Goal: Book appointment/travel/reservation

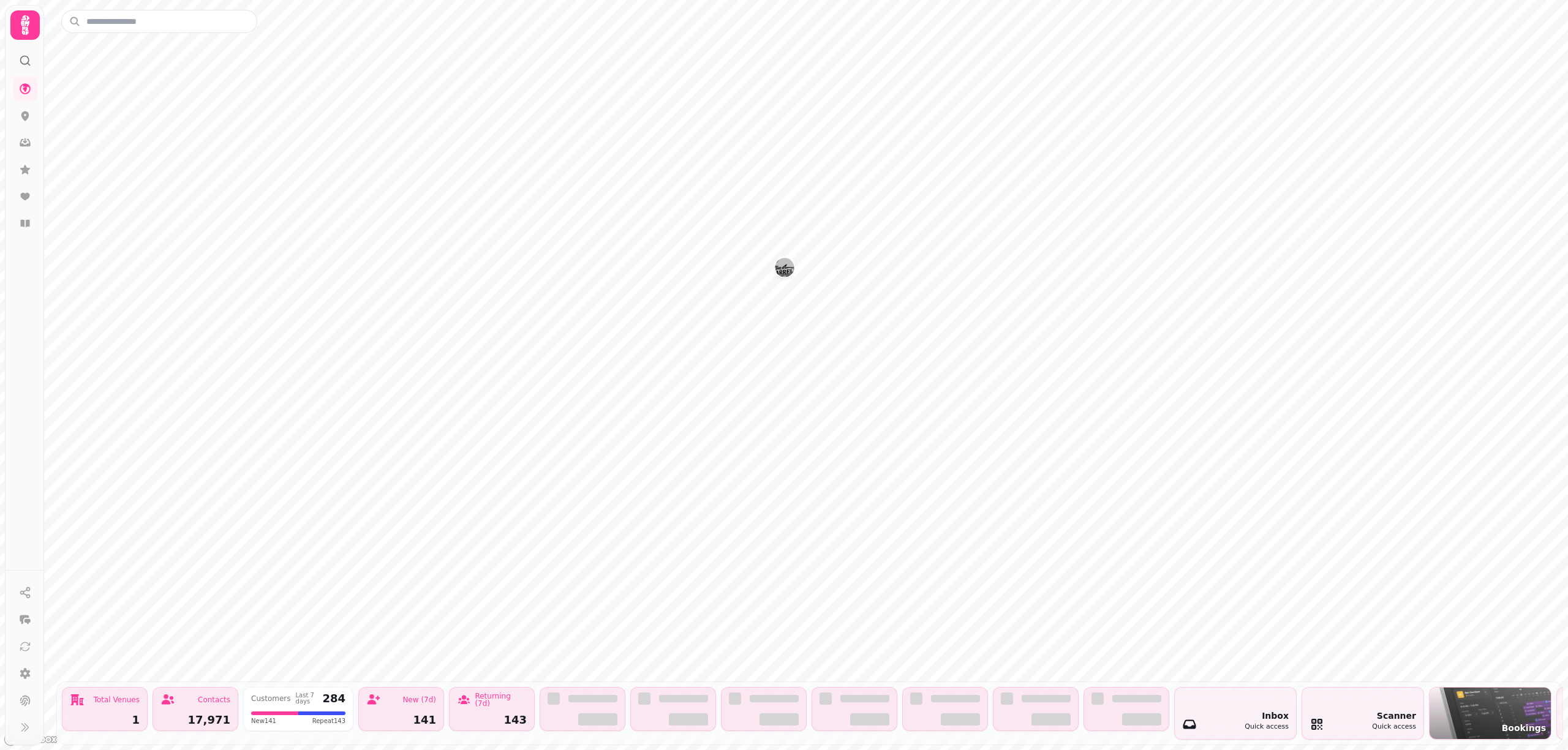
click at [779, 260] on img "The Barrelman" at bounding box center [784, 267] width 19 height 19
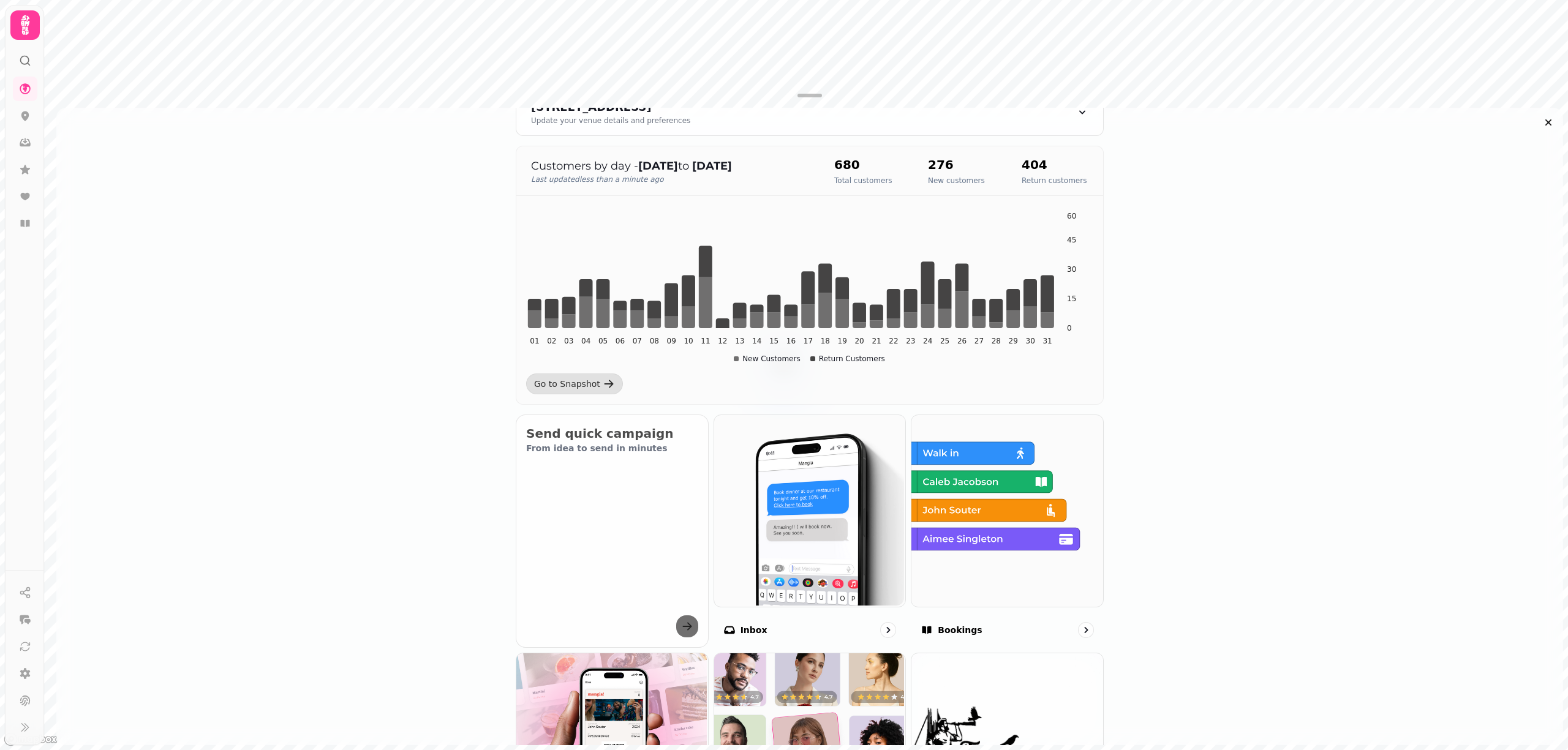
scroll to position [327, 0]
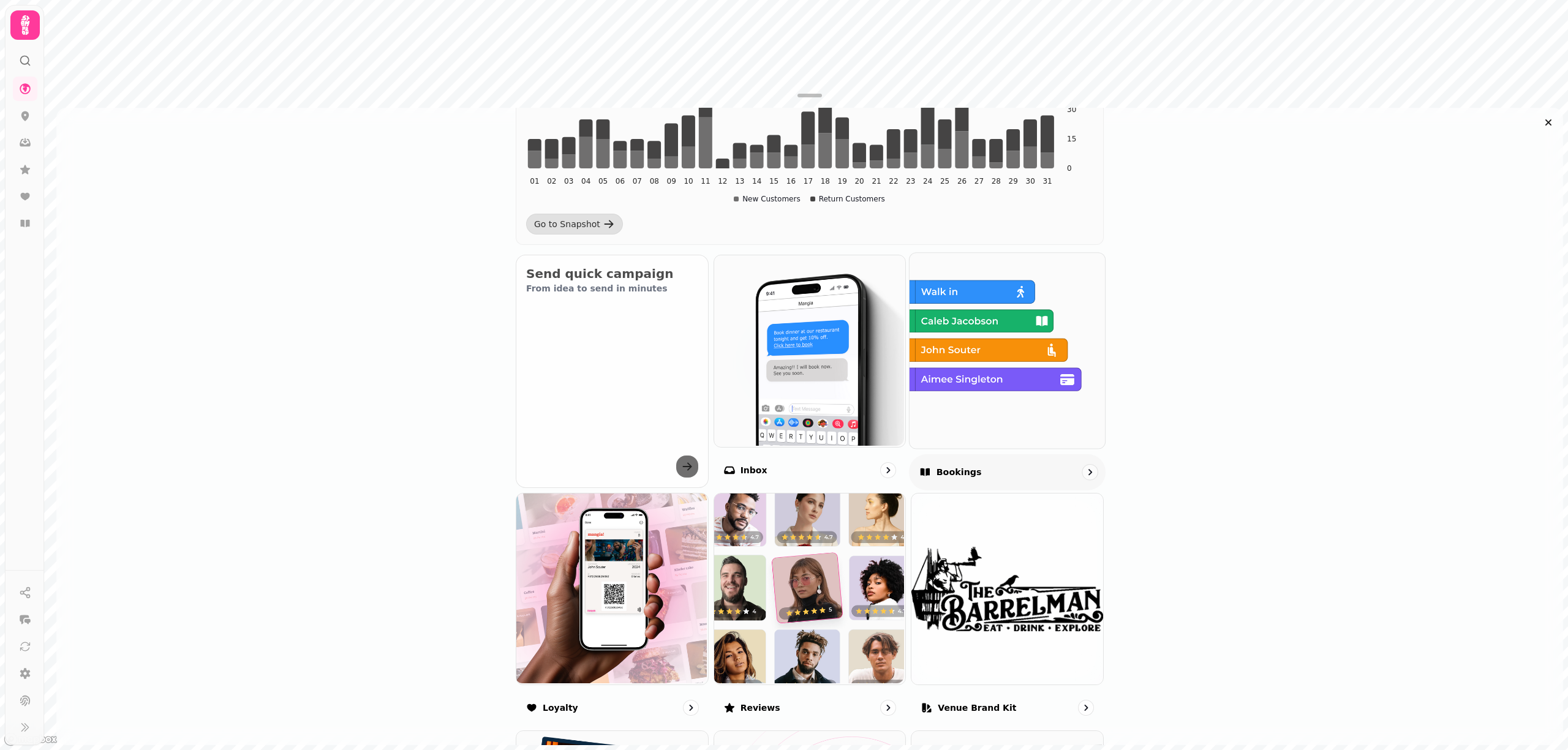
click at [1029, 390] on img at bounding box center [1006, 349] width 195 height 195
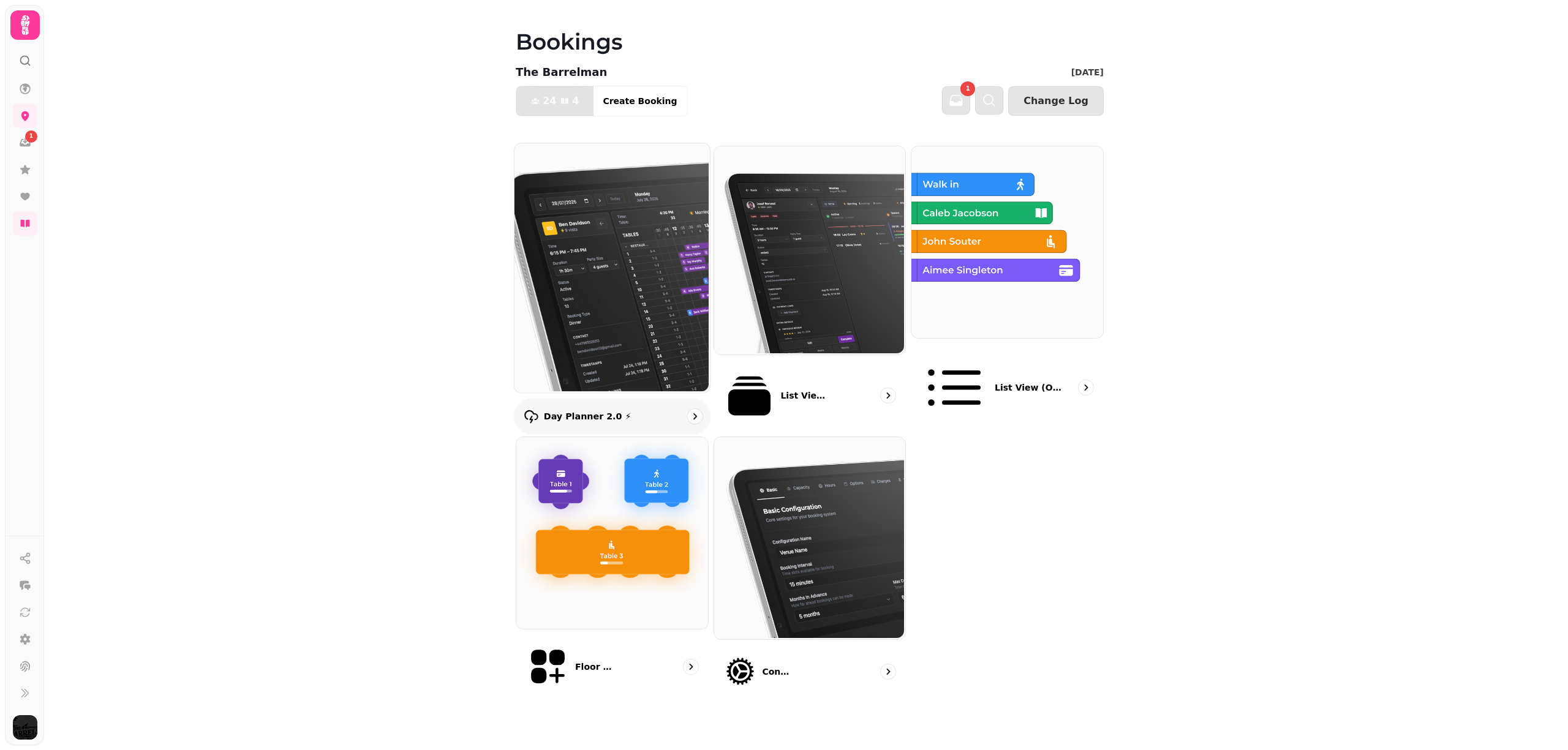
click at [628, 272] on img at bounding box center [611, 267] width 195 height 249
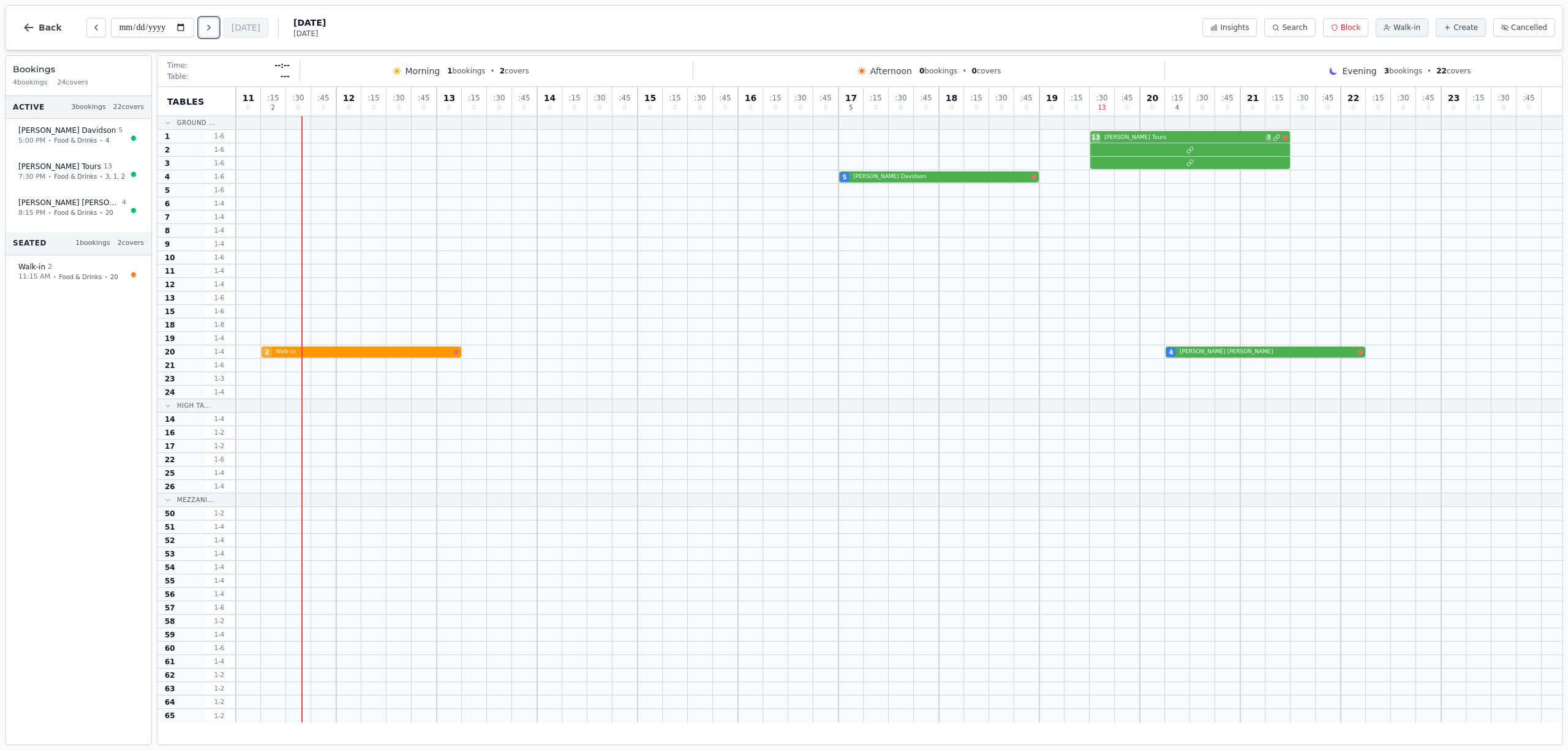
click at [218, 32] on button "Next day" at bounding box center [209, 27] width 19 height 19
type input "**********"
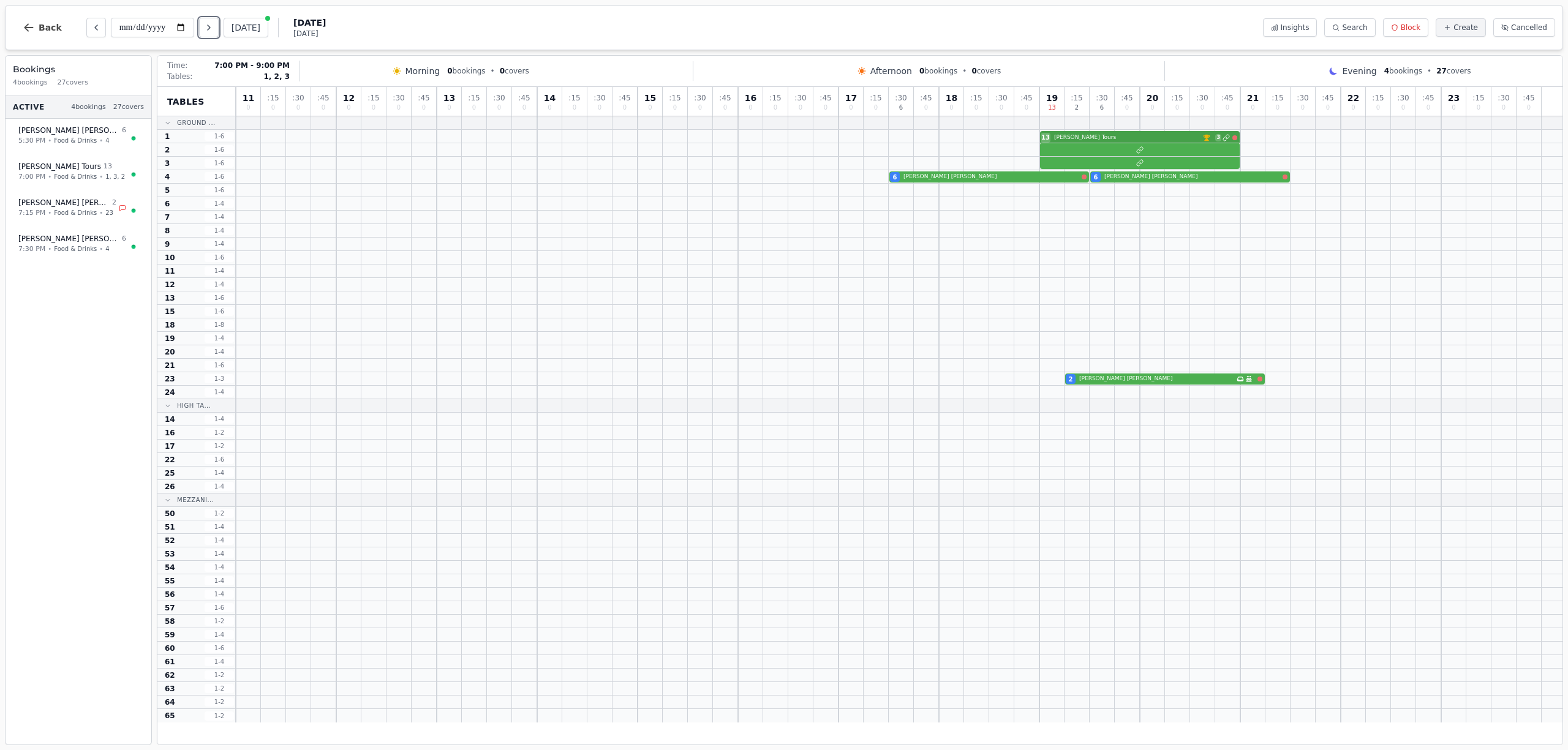
click at [1103, 138] on div "13 [PERSON_NAME] Tours VIP customer (7 visits) 3" at bounding box center [899, 136] width 1326 height 13
select select "****"
select select "**"
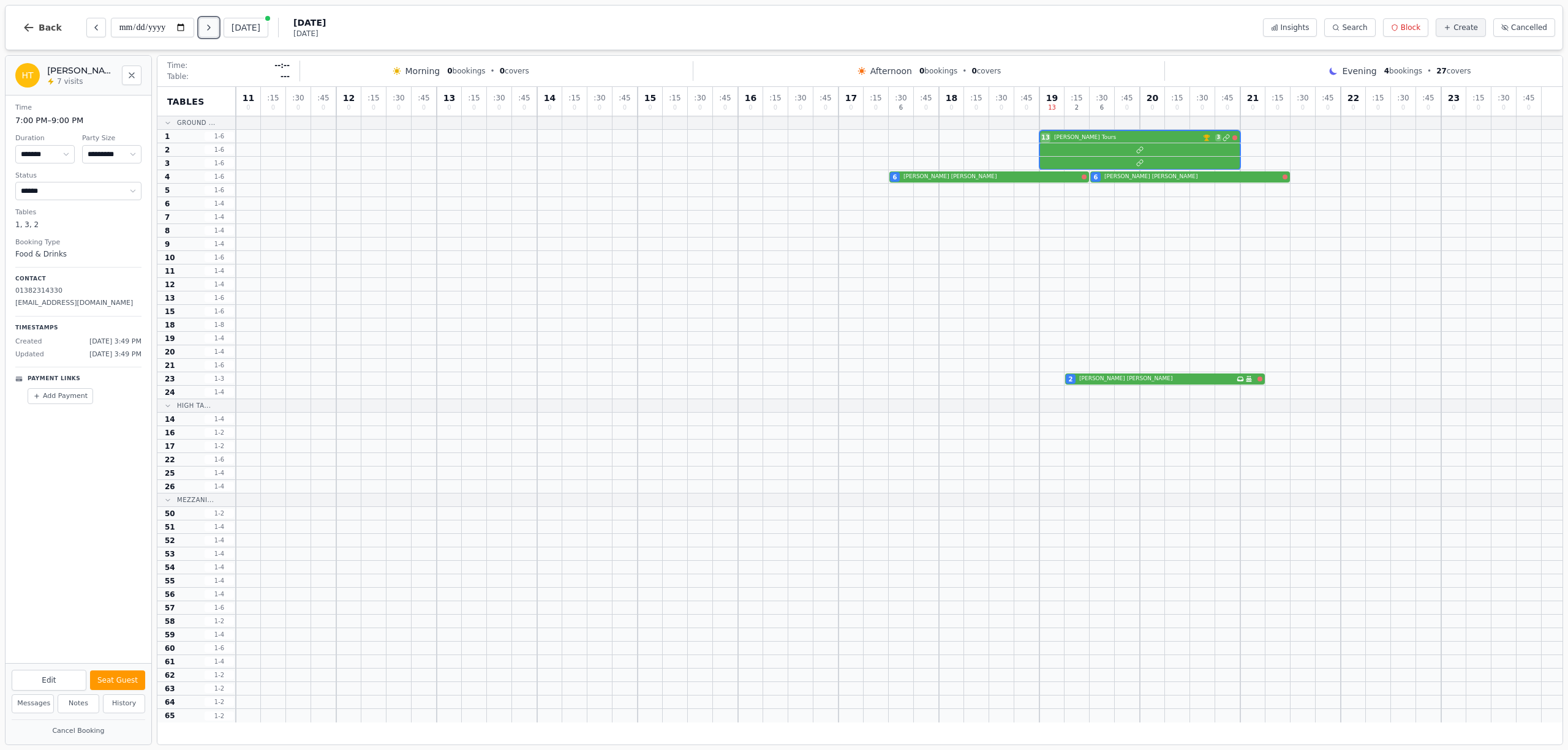
click at [217, 35] on button "Next day" at bounding box center [209, 27] width 19 height 19
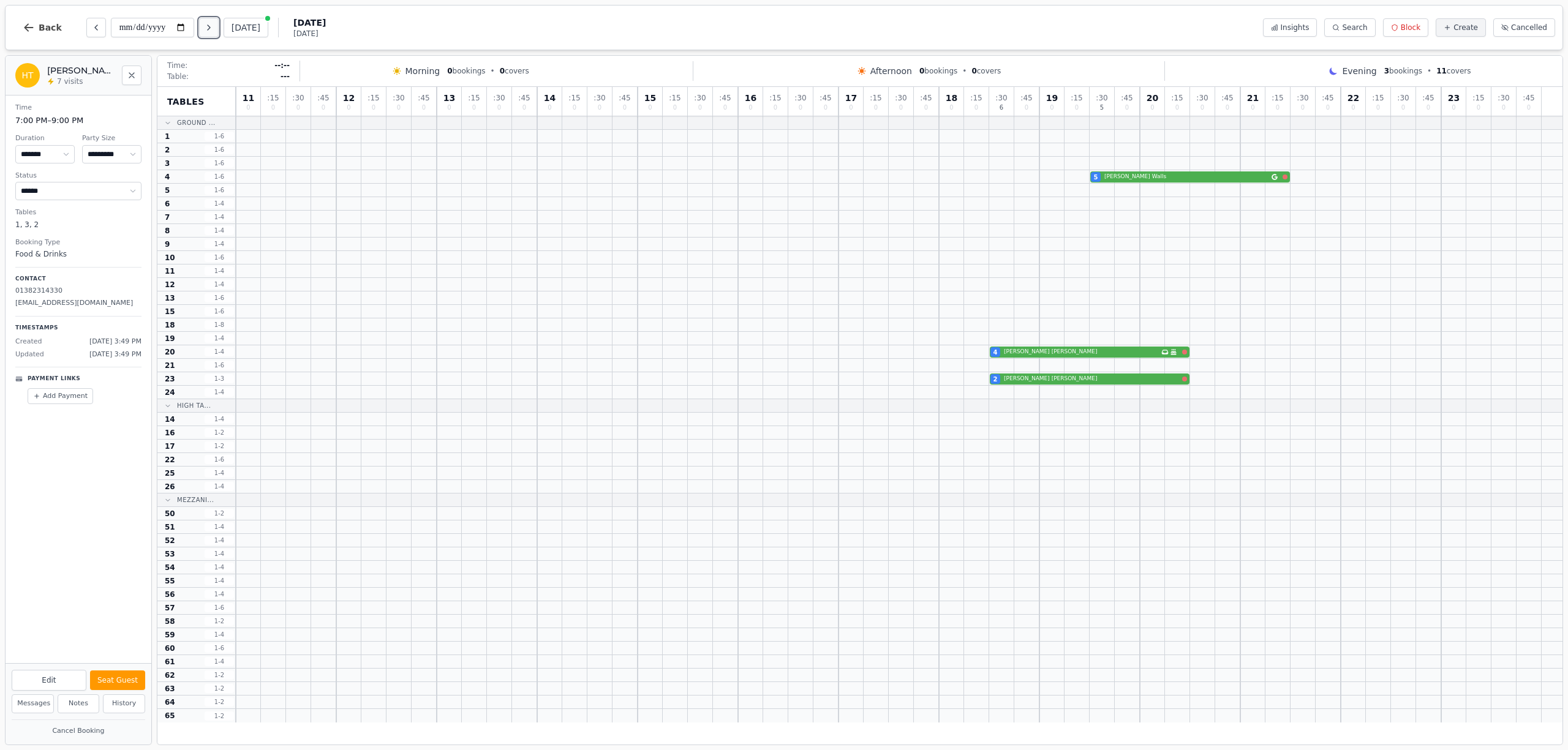
click at [217, 35] on button "Next day" at bounding box center [209, 27] width 19 height 19
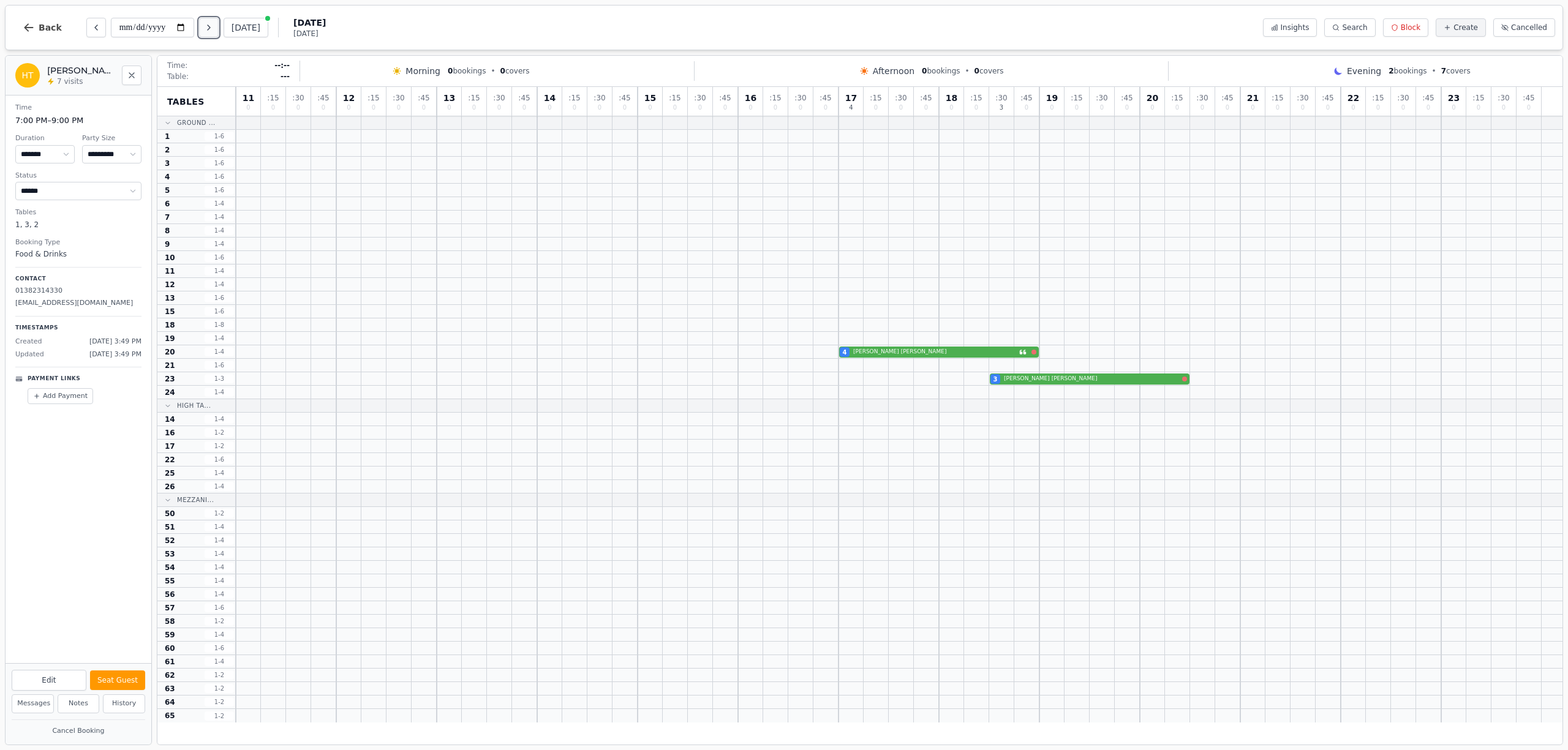
click at [217, 35] on button "Next day" at bounding box center [209, 27] width 19 height 19
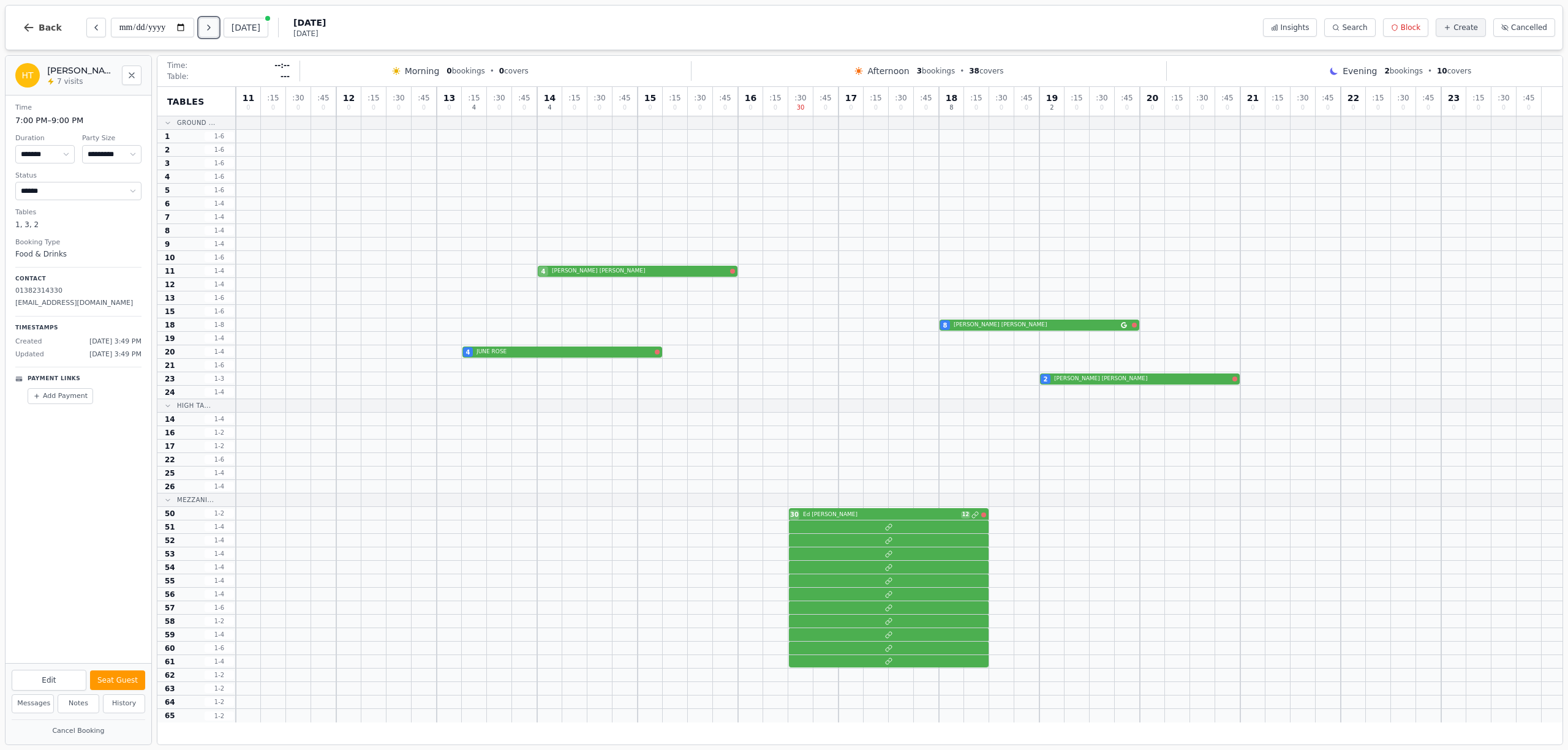
click at [217, 35] on button "Next day" at bounding box center [209, 27] width 19 height 19
type input "**********"
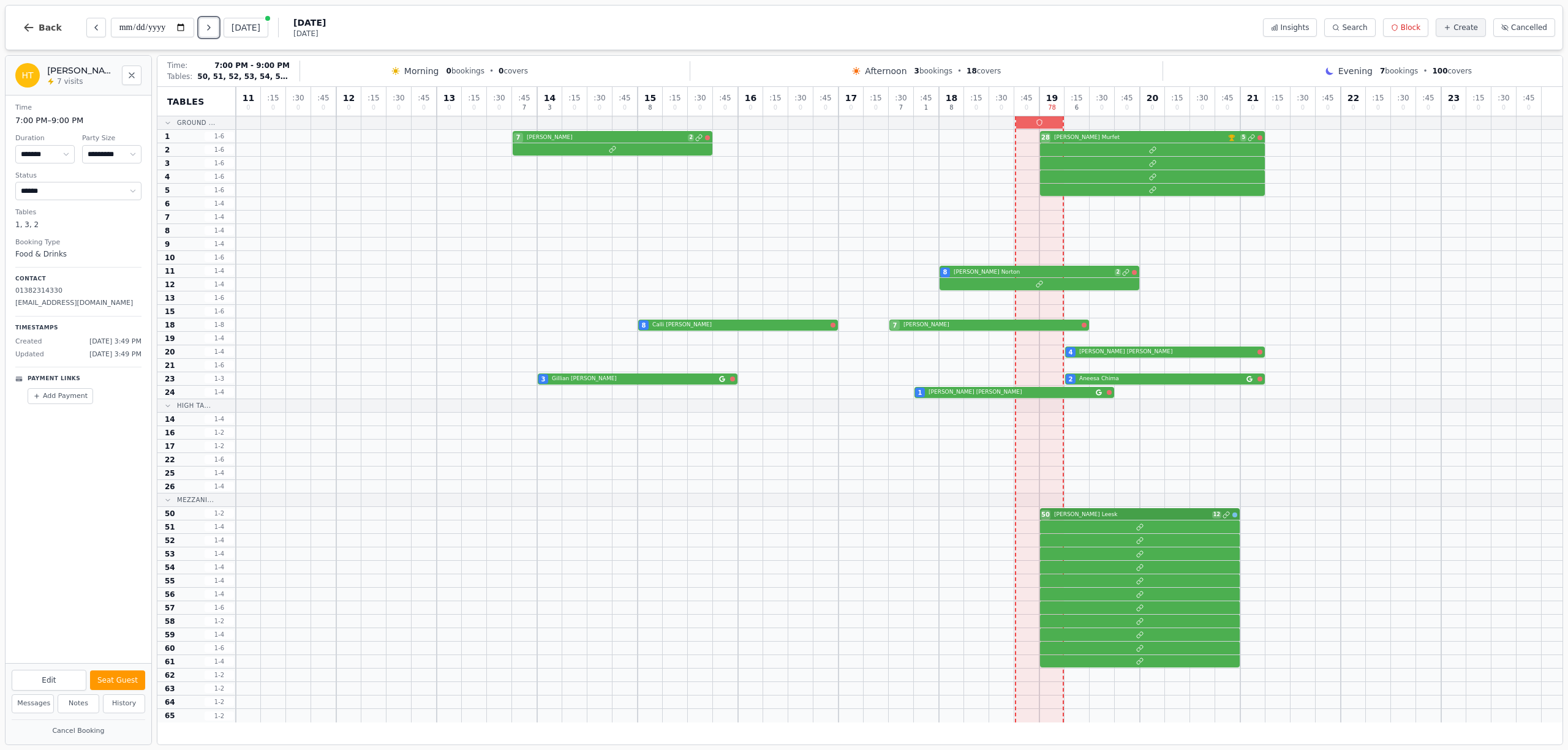
click at [1067, 518] on div "50 [PERSON_NAME] 12" at bounding box center [899, 514] width 1326 height 13
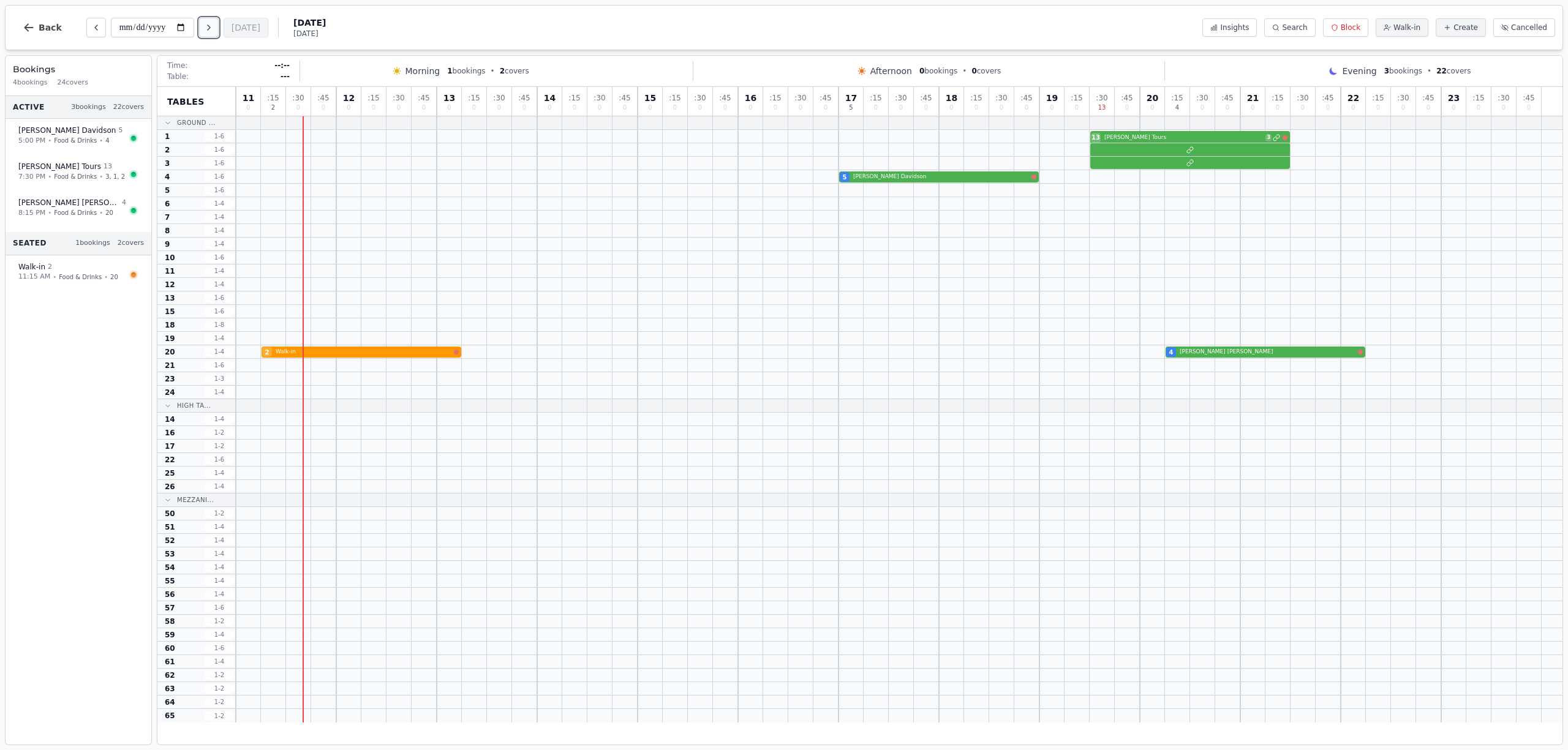
click at [210, 32] on icon "Next day" at bounding box center [209, 28] width 10 height 10
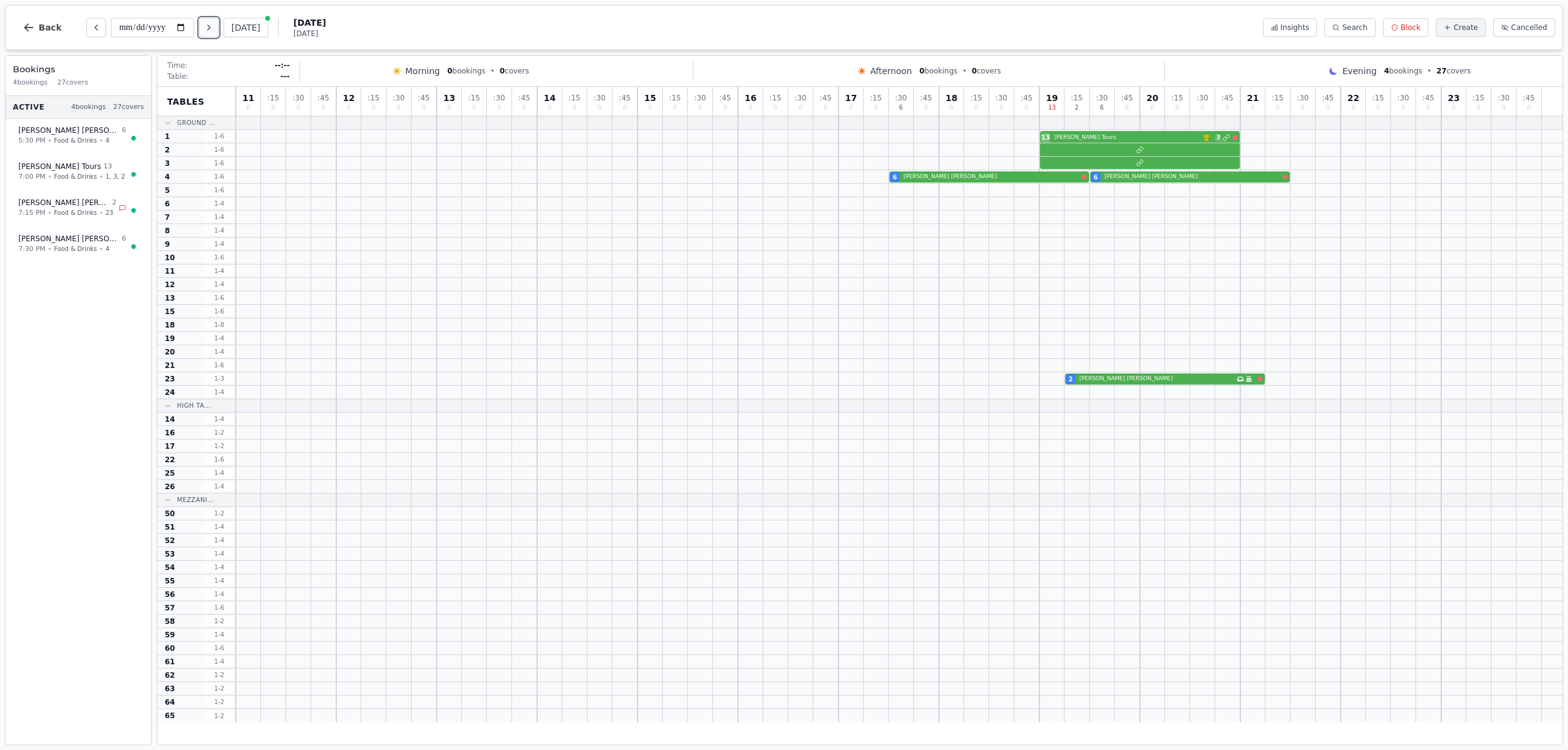
click at [210, 32] on icon "Next day" at bounding box center [209, 28] width 10 height 10
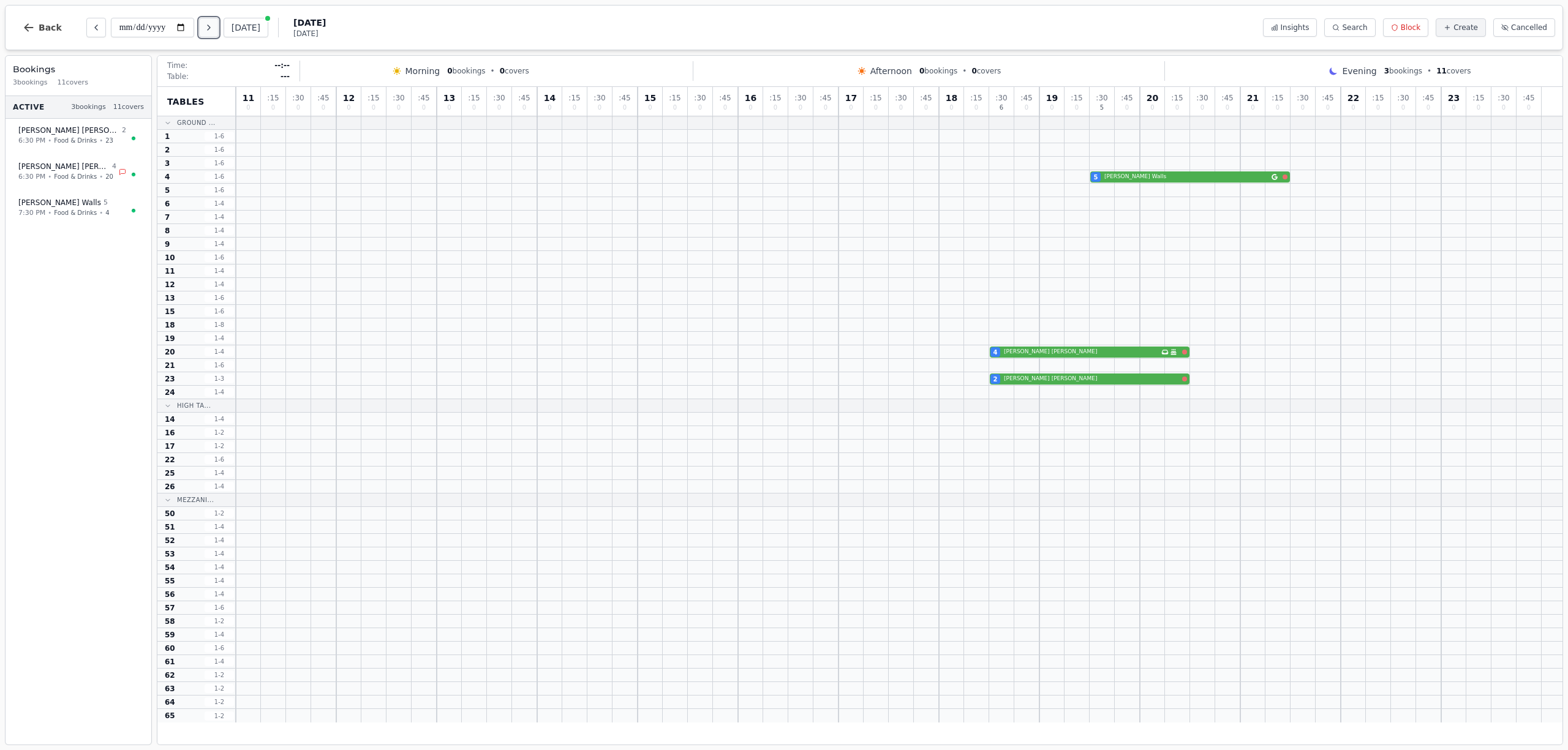
click at [210, 32] on icon "Next day" at bounding box center [209, 28] width 10 height 10
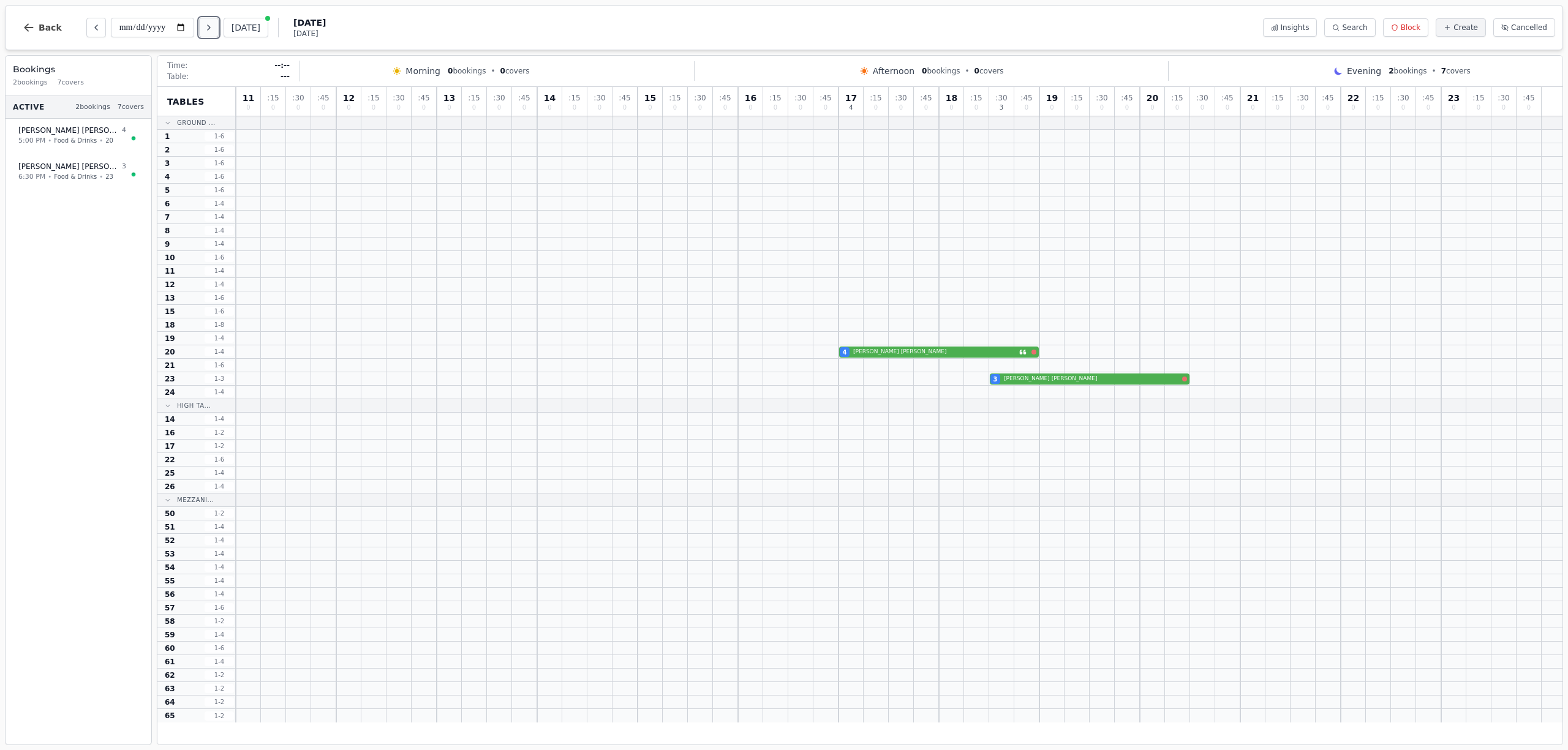
click at [210, 32] on icon "Next day" at bounding box center [209, 28] width 10 height 10
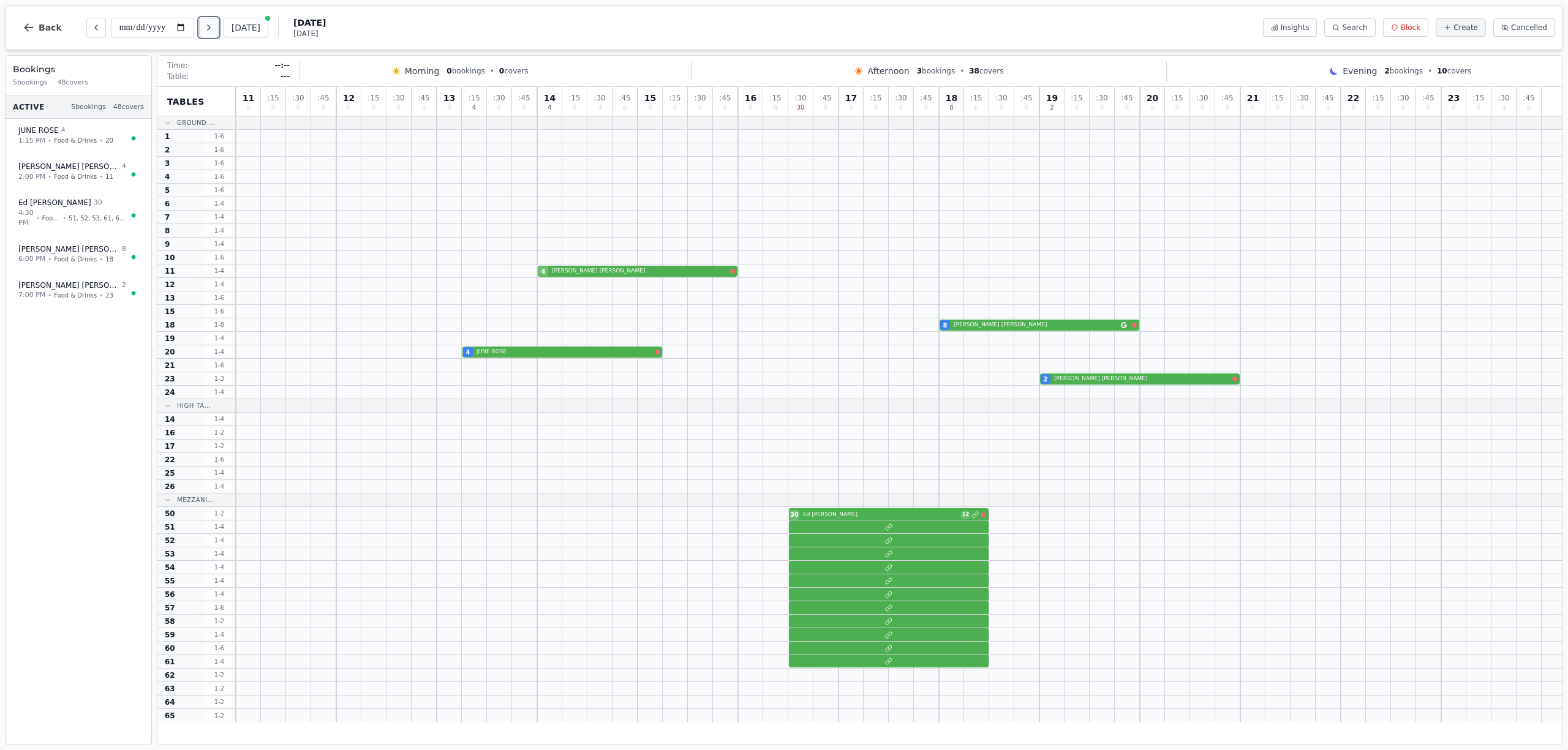
click at [210, 32] on icon "Next day" at bounding box center [209, 28] width 10 height 10
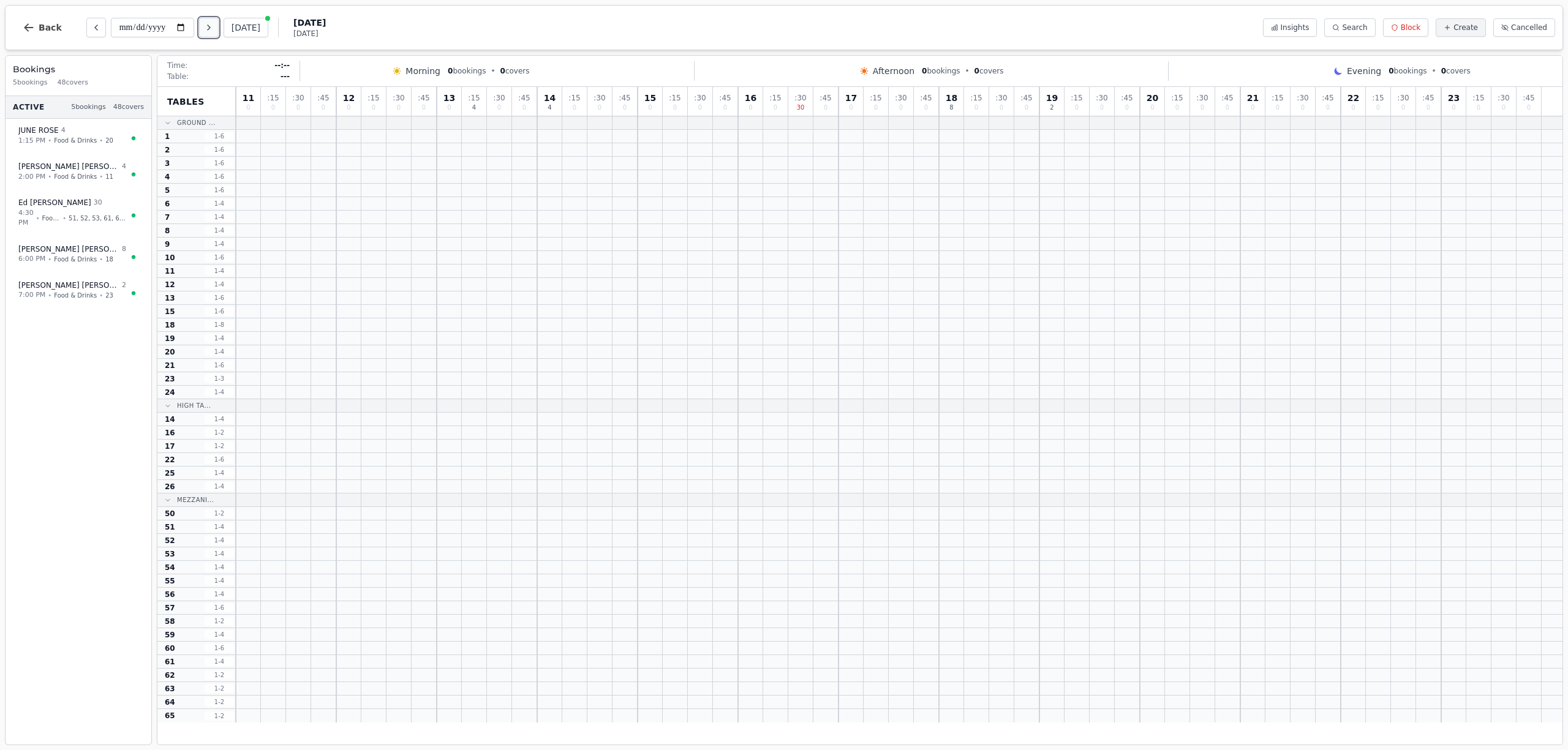
type input "**********"
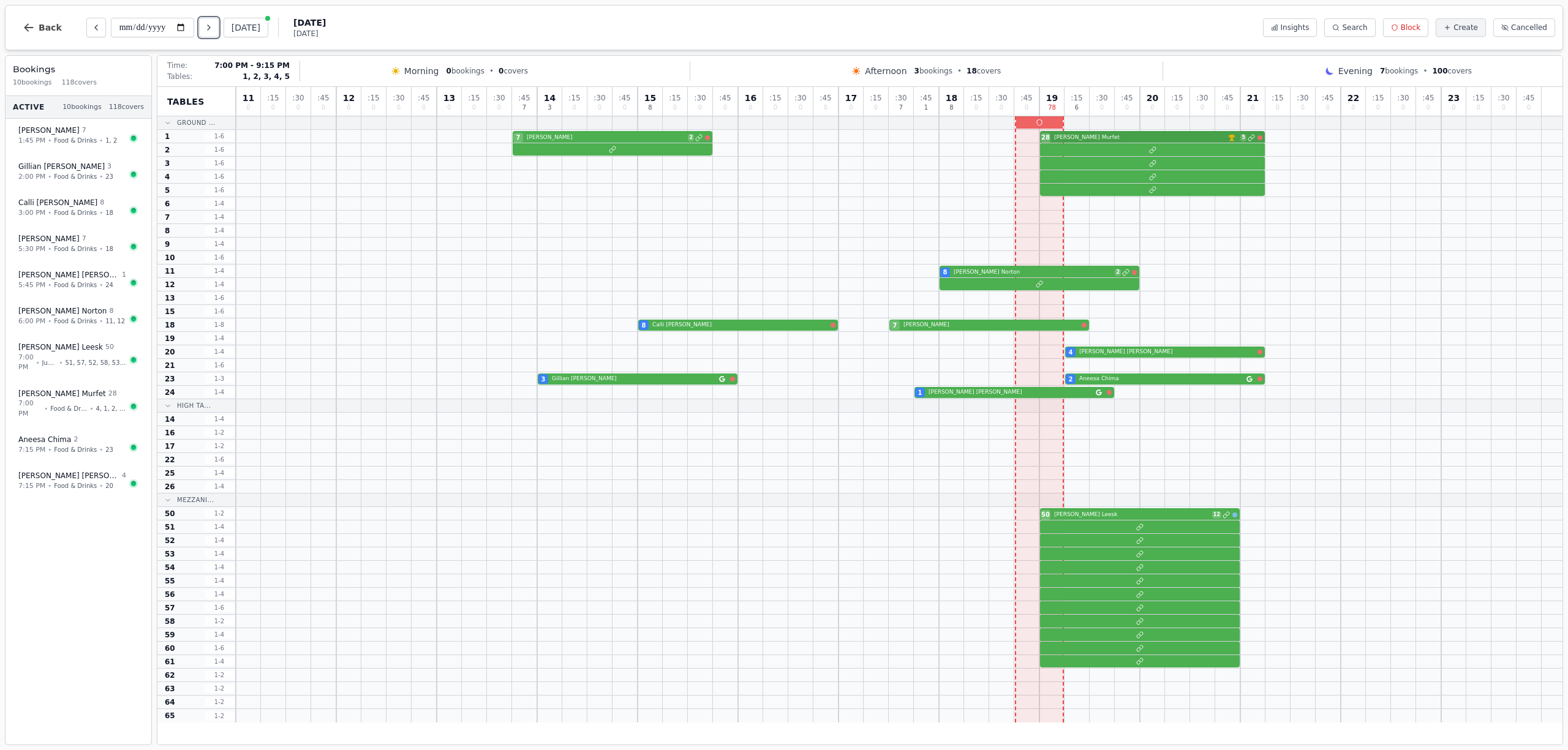
click at [1184, 140] on div "7 Robertson 2 28 Kim Murfet VIP customer (5 visits) 5" at bounding box center [899, 136] width 1326 height 13
select select "****"
select select "**"
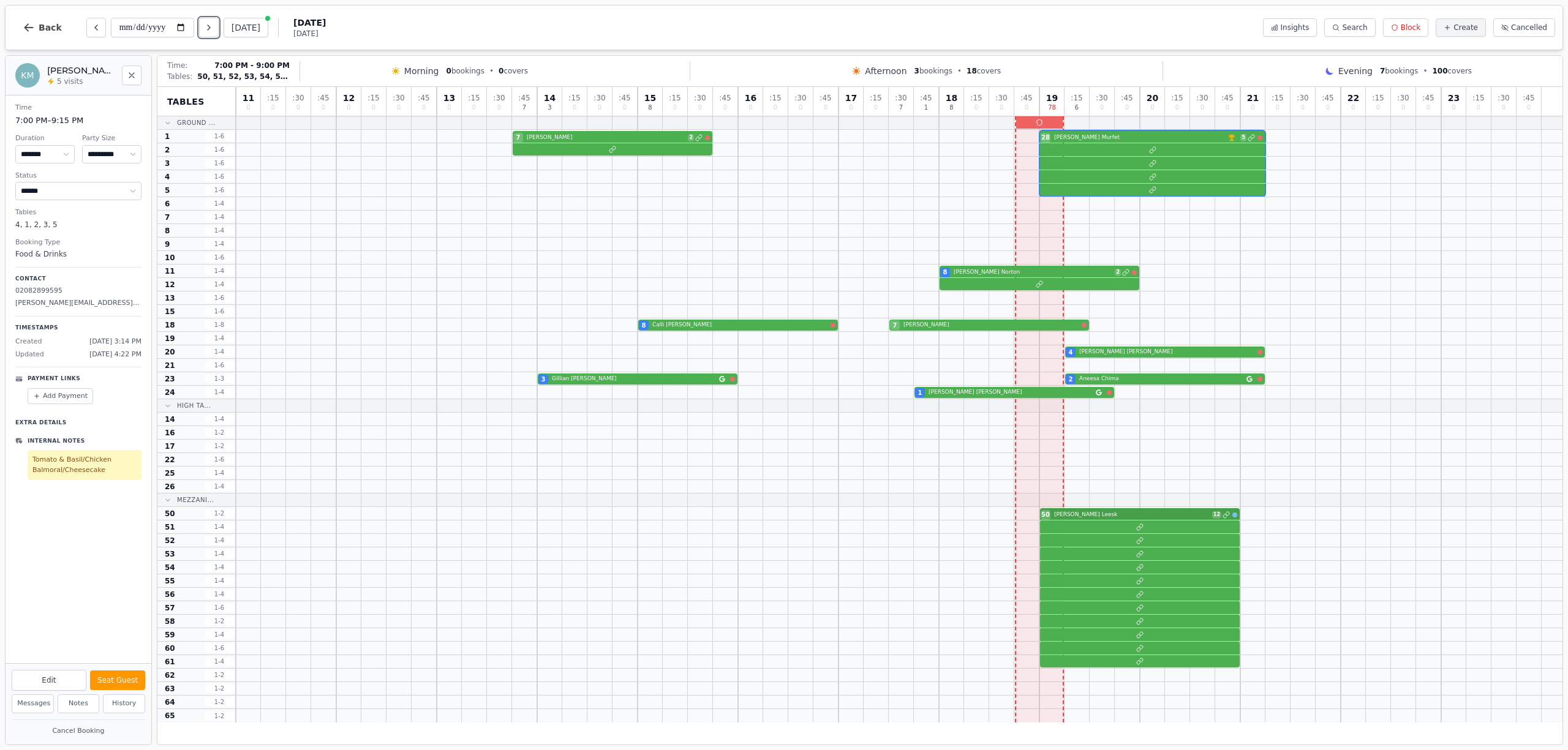
click at [1110, 519] on div "50 [PERSON_NAME] 12" at bounding box center [899, 514] width 1326 height 13
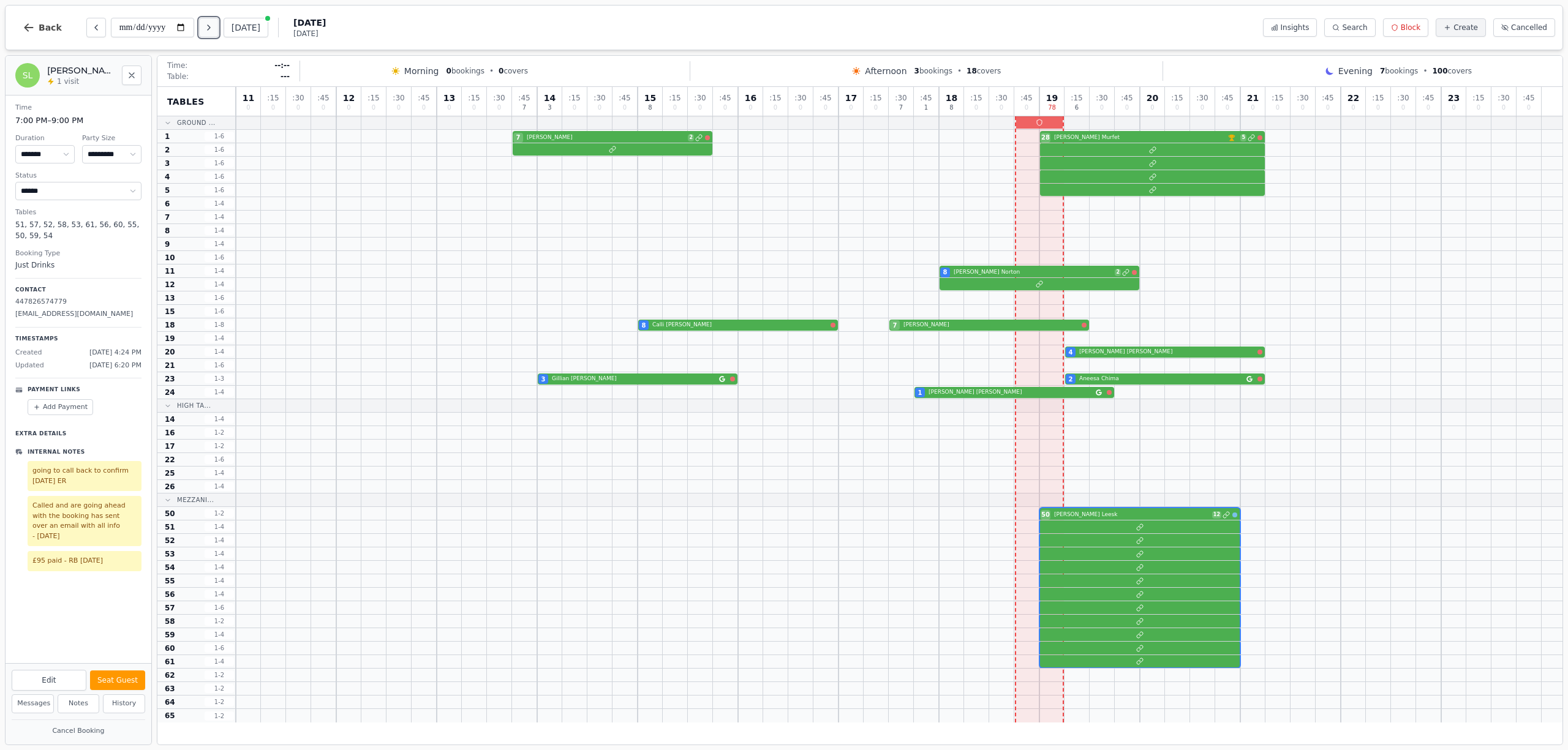
click at [214, 35] on button "Next day" at bounding box center [209, 27] width 19 height 19
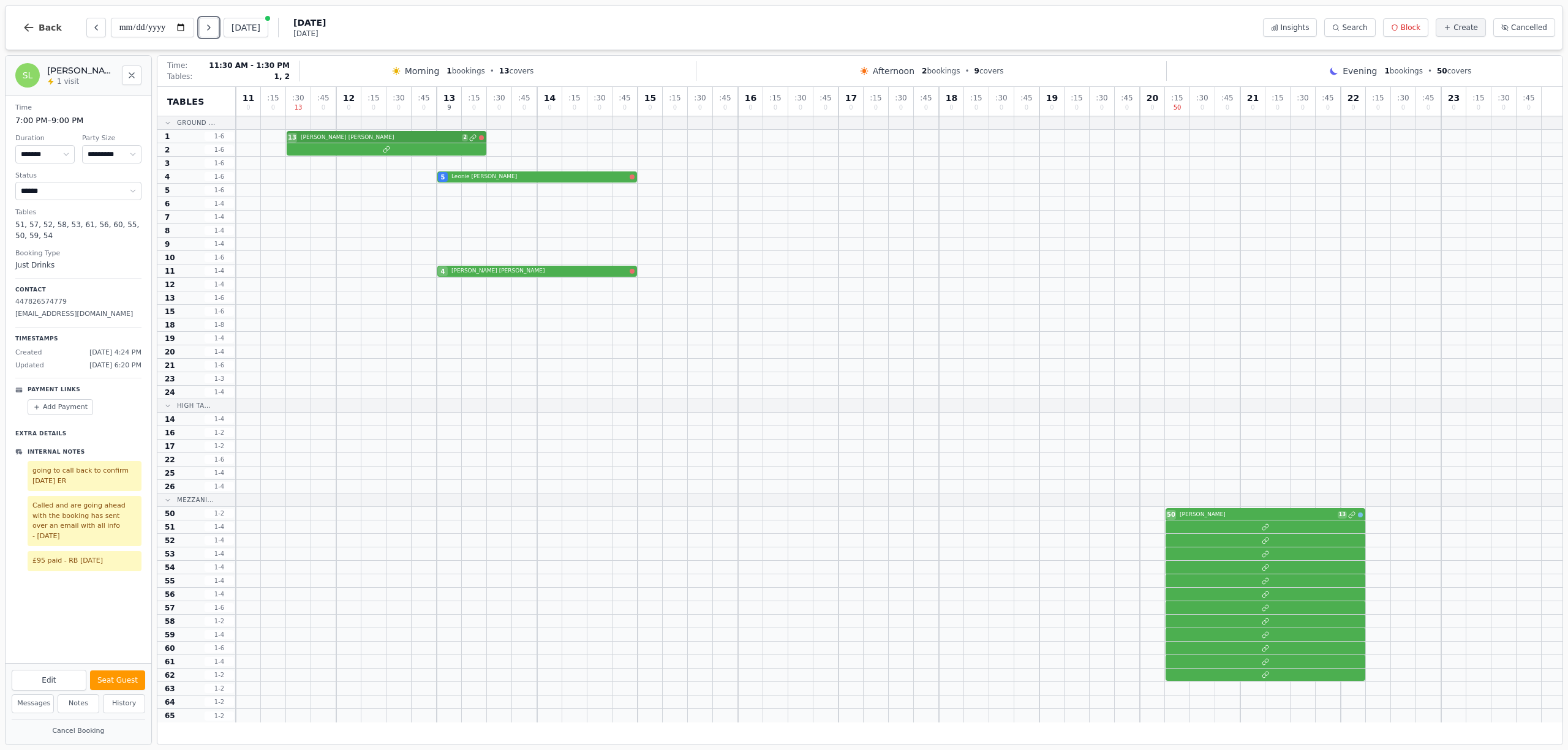
click at [338, 136] on div "13 Fiona Mathieson 2" at bounding box center [899, 136] width 1326 height 13
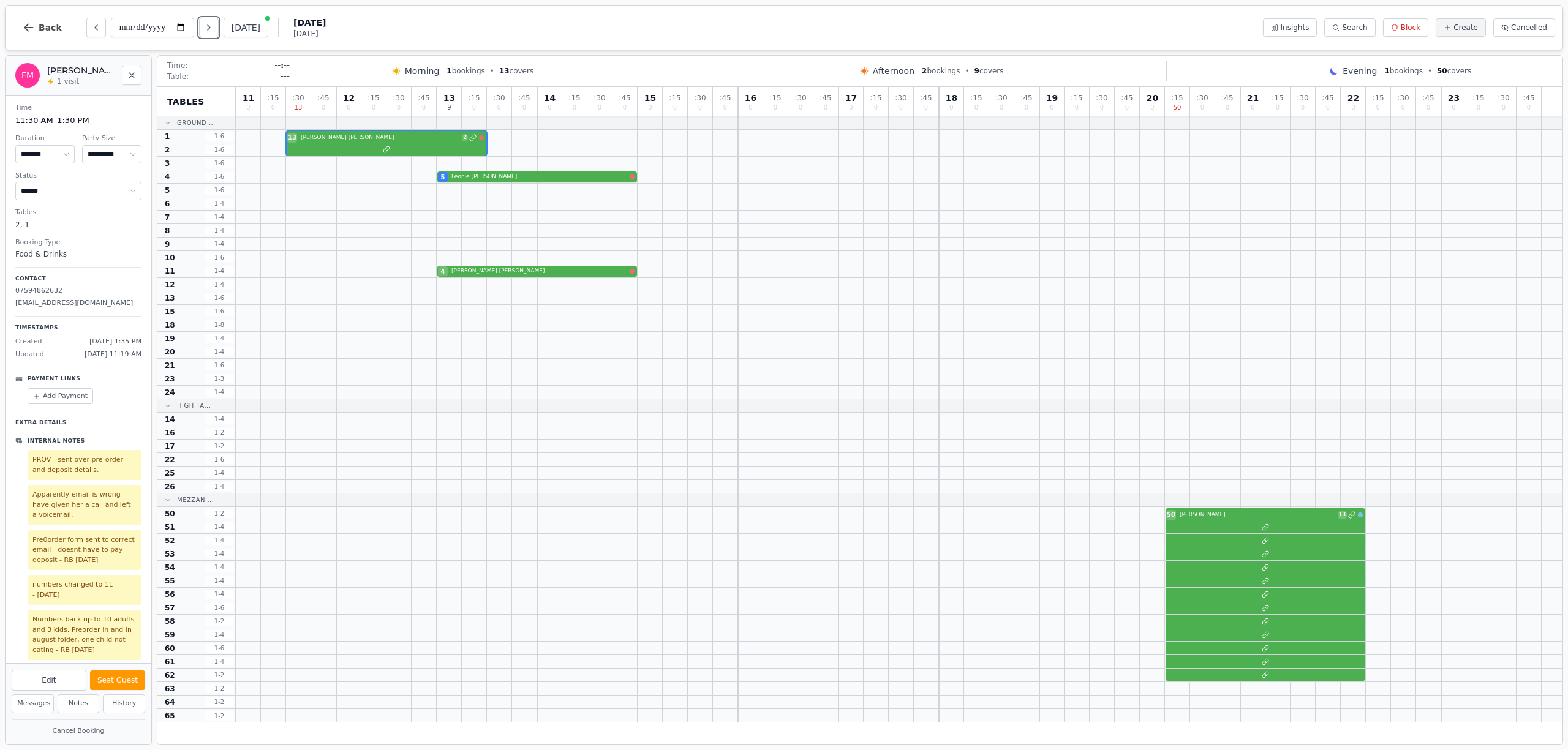
scroll to position [8, 0]
click at [214, 29] on icon "Next day" at bounding box center [209, 28] width 10 height 10
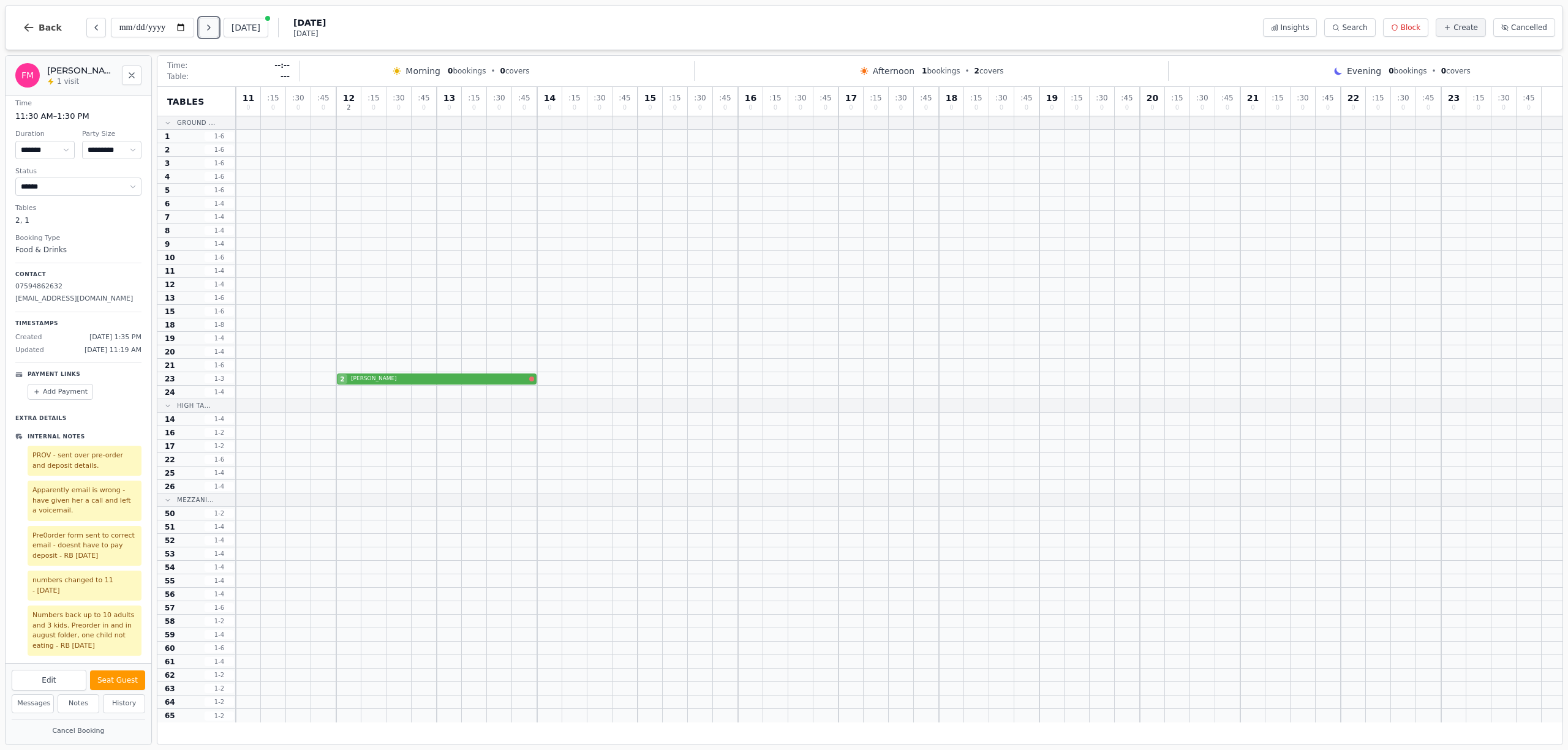
click at [214, 30] on icon "Next day" at bounding box center [209, 28] width 10 height 10
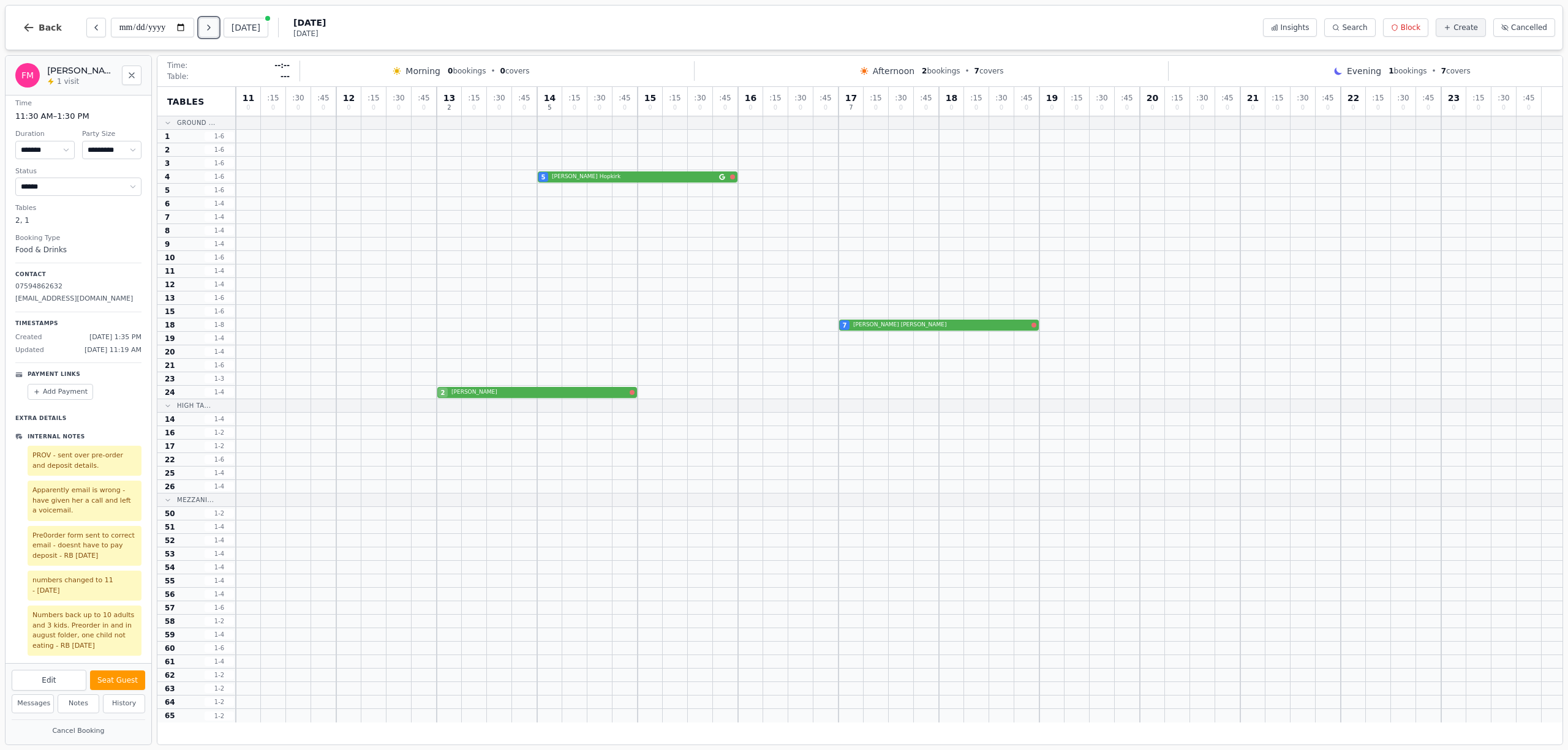
click at [214, 30] on icon "Next day" at bounding box center [209, 28] width 10 height 10
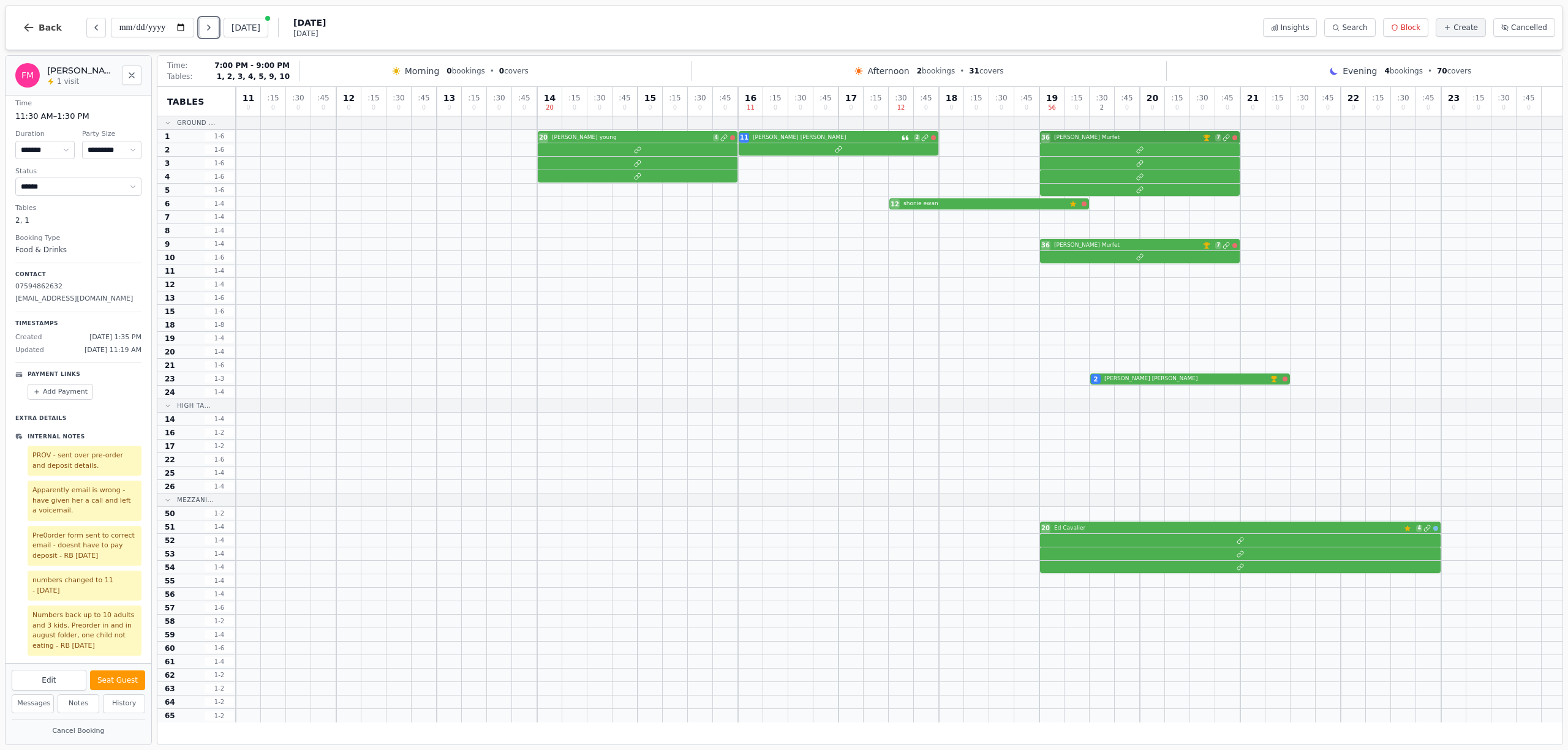
click at [1083, 141] on div "20 heather young 4 11 Claire Martin 2 36 Kim Murfet VIP customer (6 visits) 7" at bounding box center [899, 136] width 1326 height 13
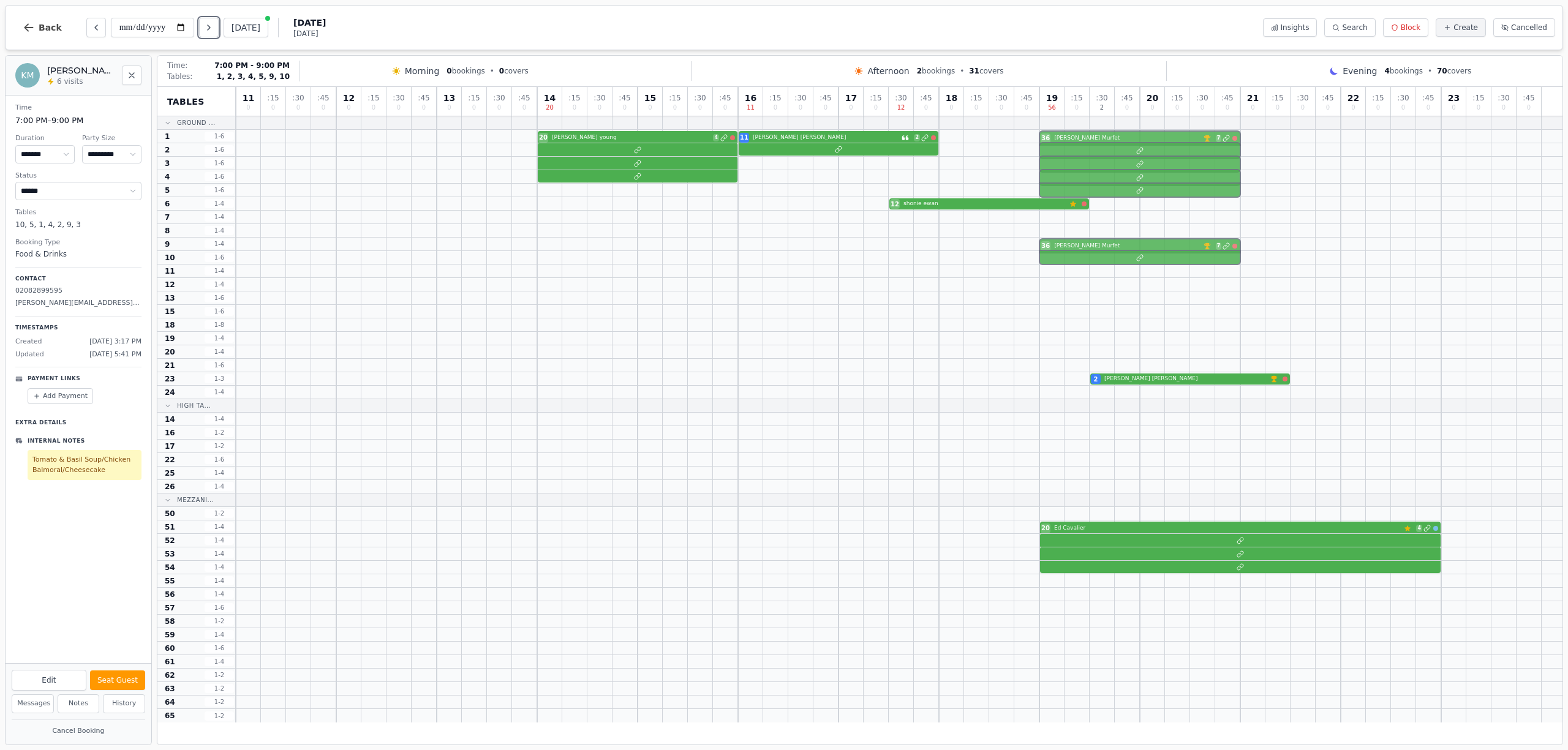
click at [1084, 246] on div "36 Kim Murfet VIP customer (6 visits) 7" at bounding box center [899, 244] width 1326 height 13
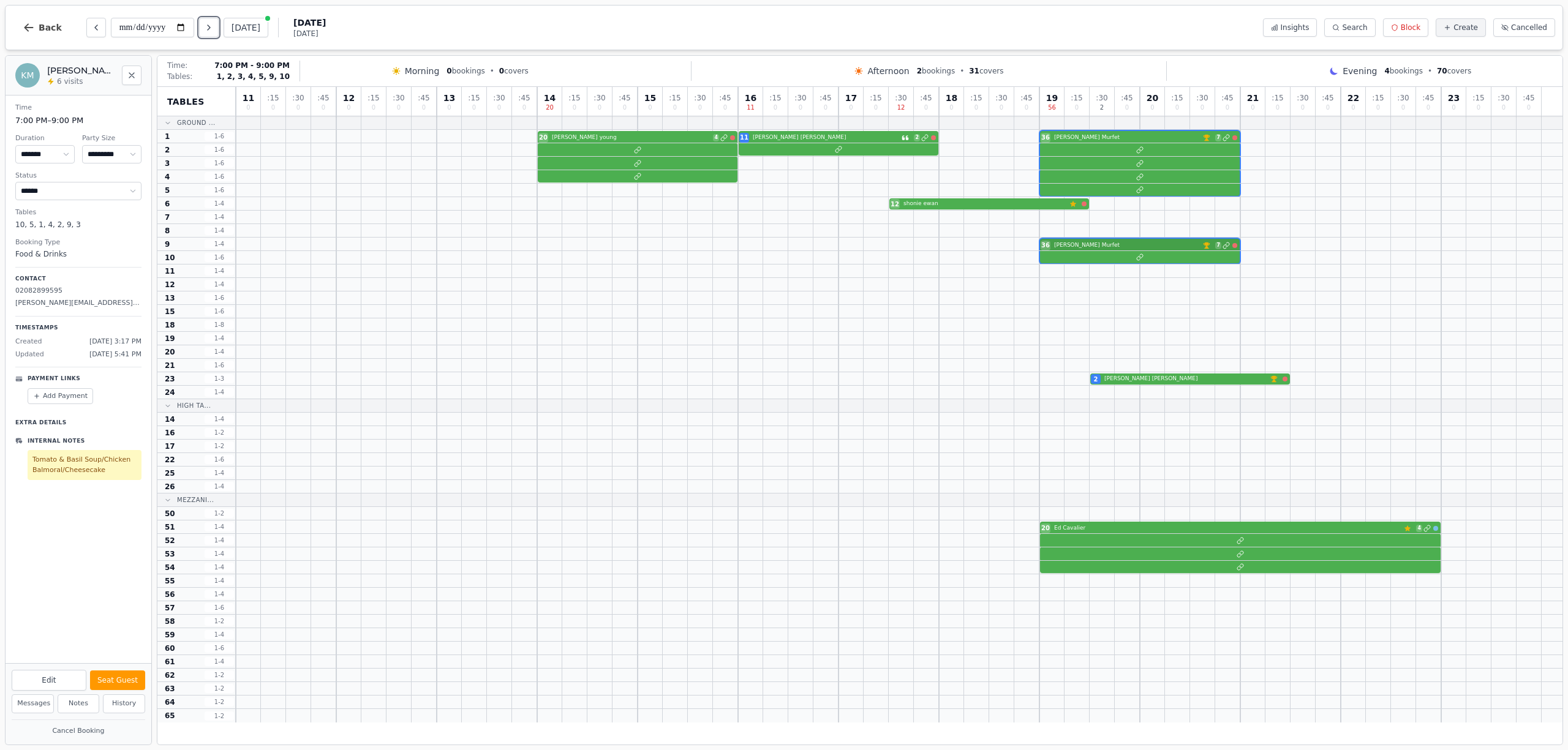
click at [1108, 248] on div "36 Kim Murfet VIP customer (6 visits) 7" at bounding box center [899, 244] width 1326 height 13
click at [1114, 253] on div at bounding box center [899, 258] width 1326 height 13
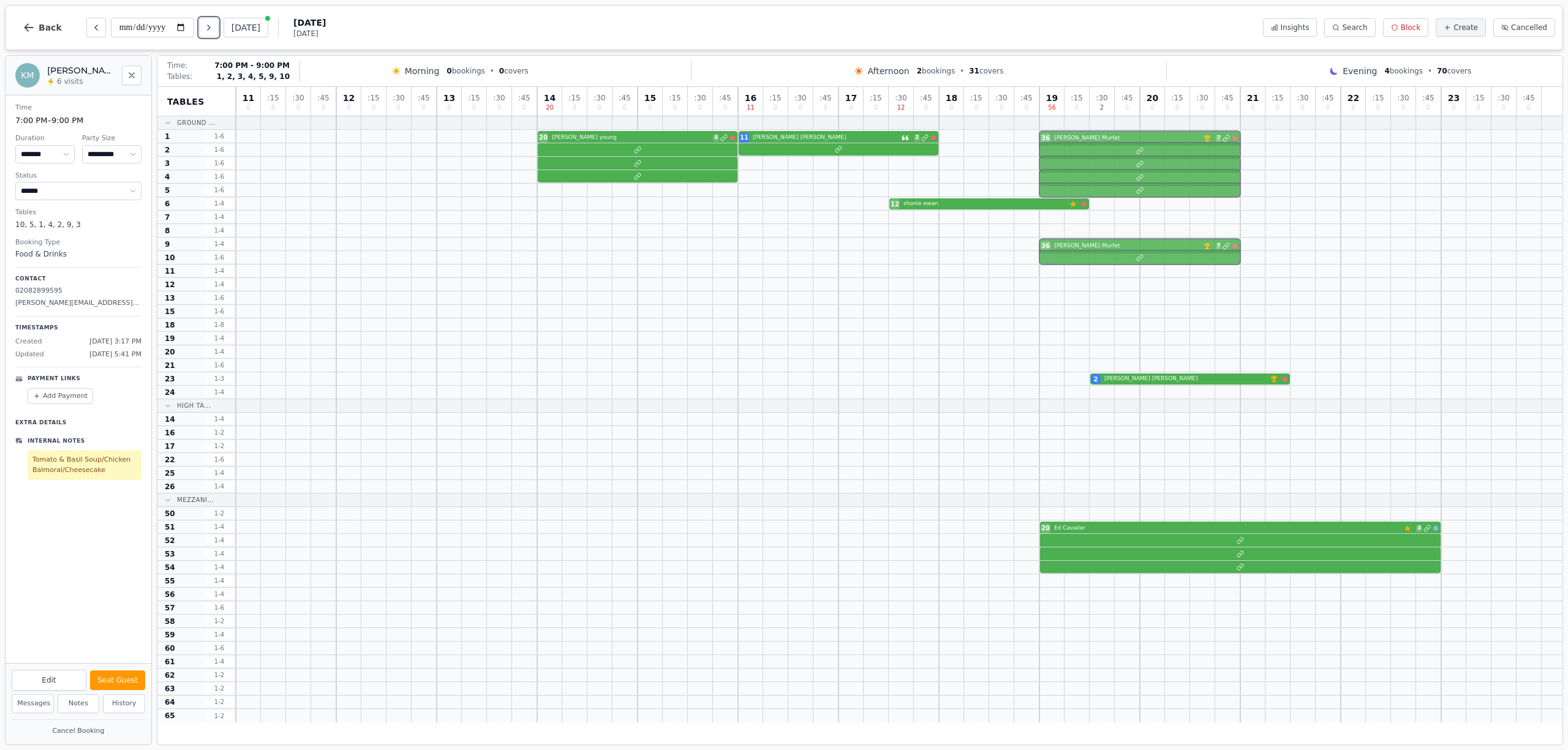
click at [1114, 141] on div "20 heather young 4 11 Claire Martin 2 36 Kim Murfet VIP customer (6 visits) 7" at bounding box center [899, 136] width 1326 height 13
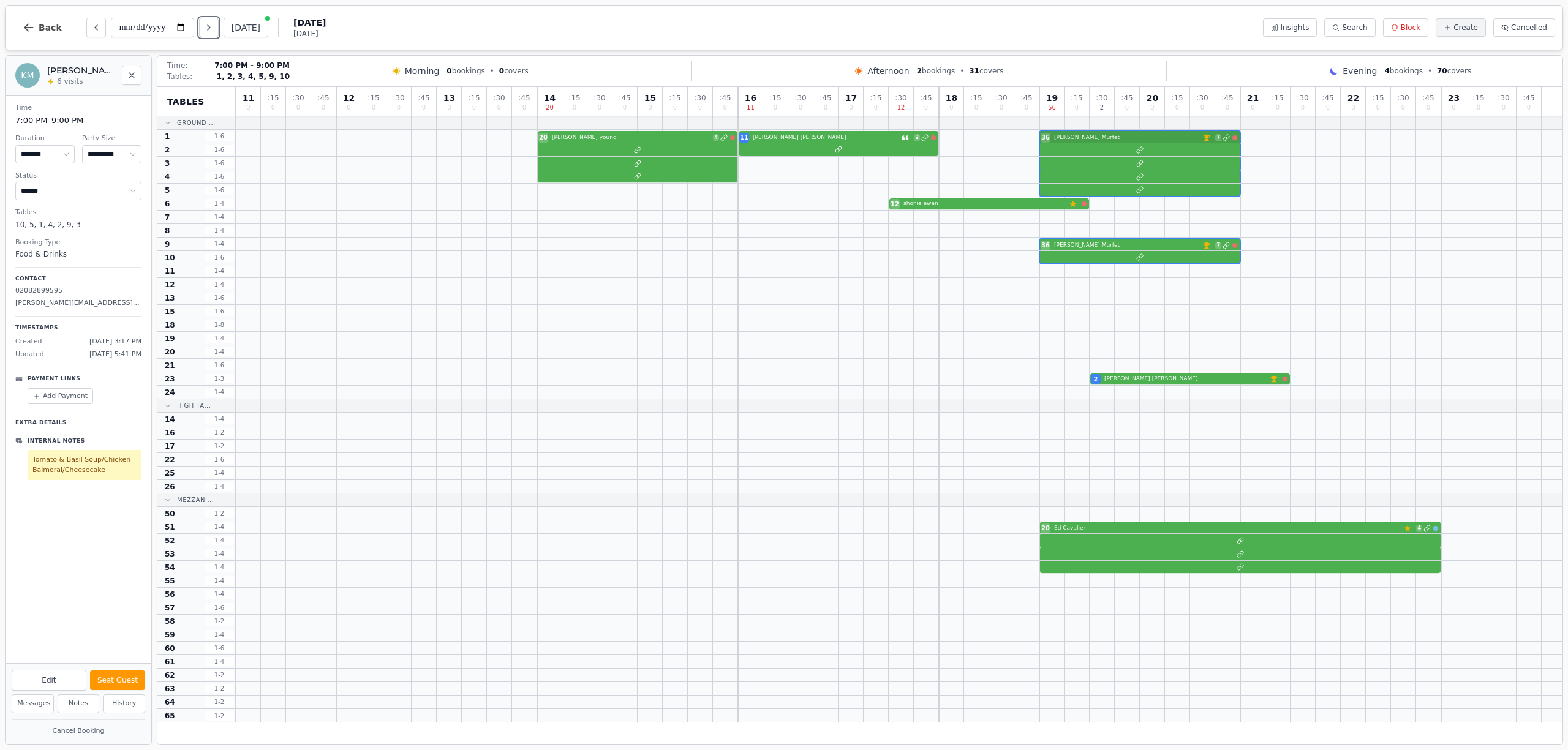
click at [1071, 136] on div "20 heather young 4 11 Claire Martin 2 36 Kim Murfet VIP customer (6 visits) 7" at bounding box center [899, 136] width 1326 height 13
click at [1108, 248] on div "36 Kim Murfet VIP customer (6 visits) 7" at bounding box center [899, 244] width 1326 height 13
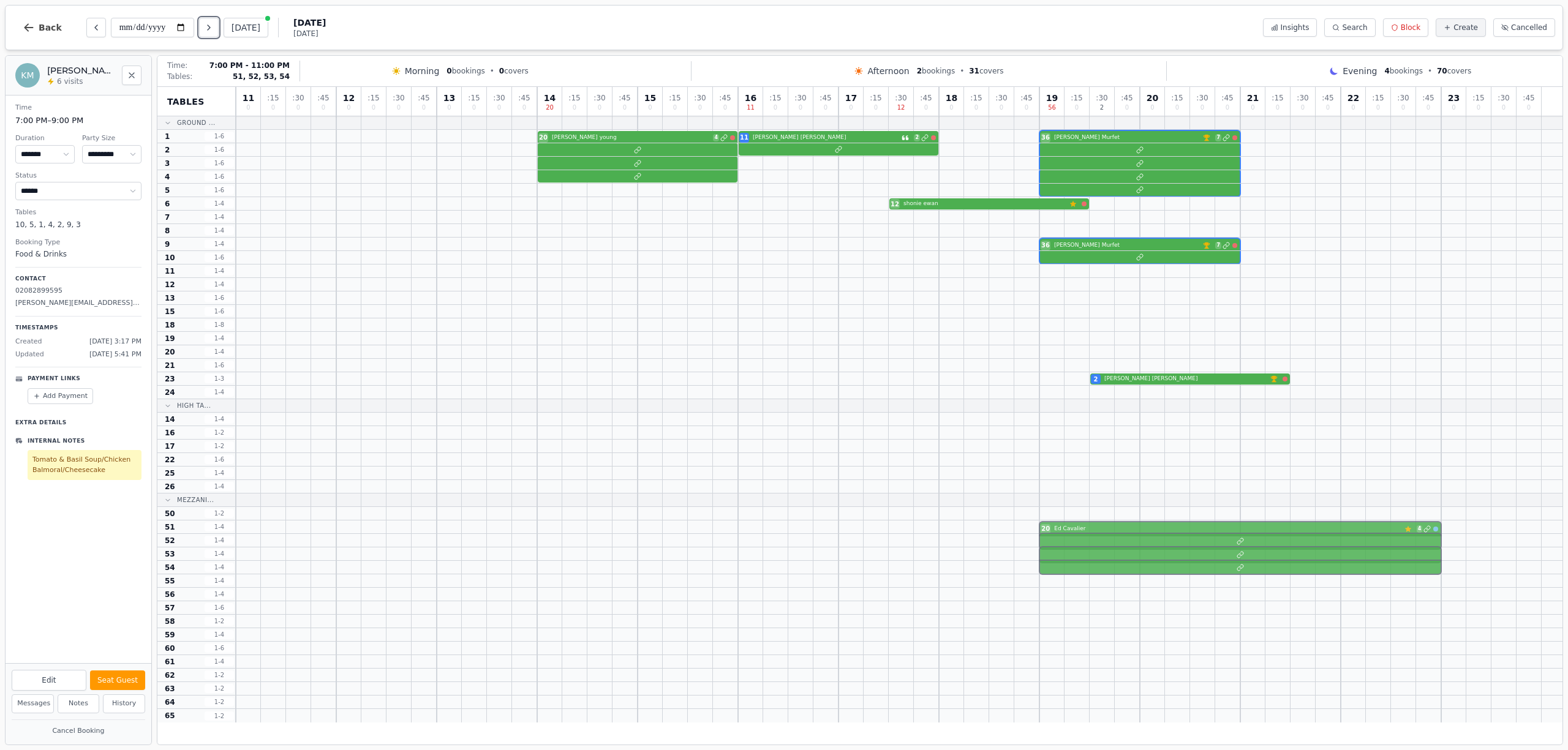
click at [1127, 530] on div "20 Ed Cavalier Customer has left a review 4" at bounding box center [899, 528] width 1326 height 13
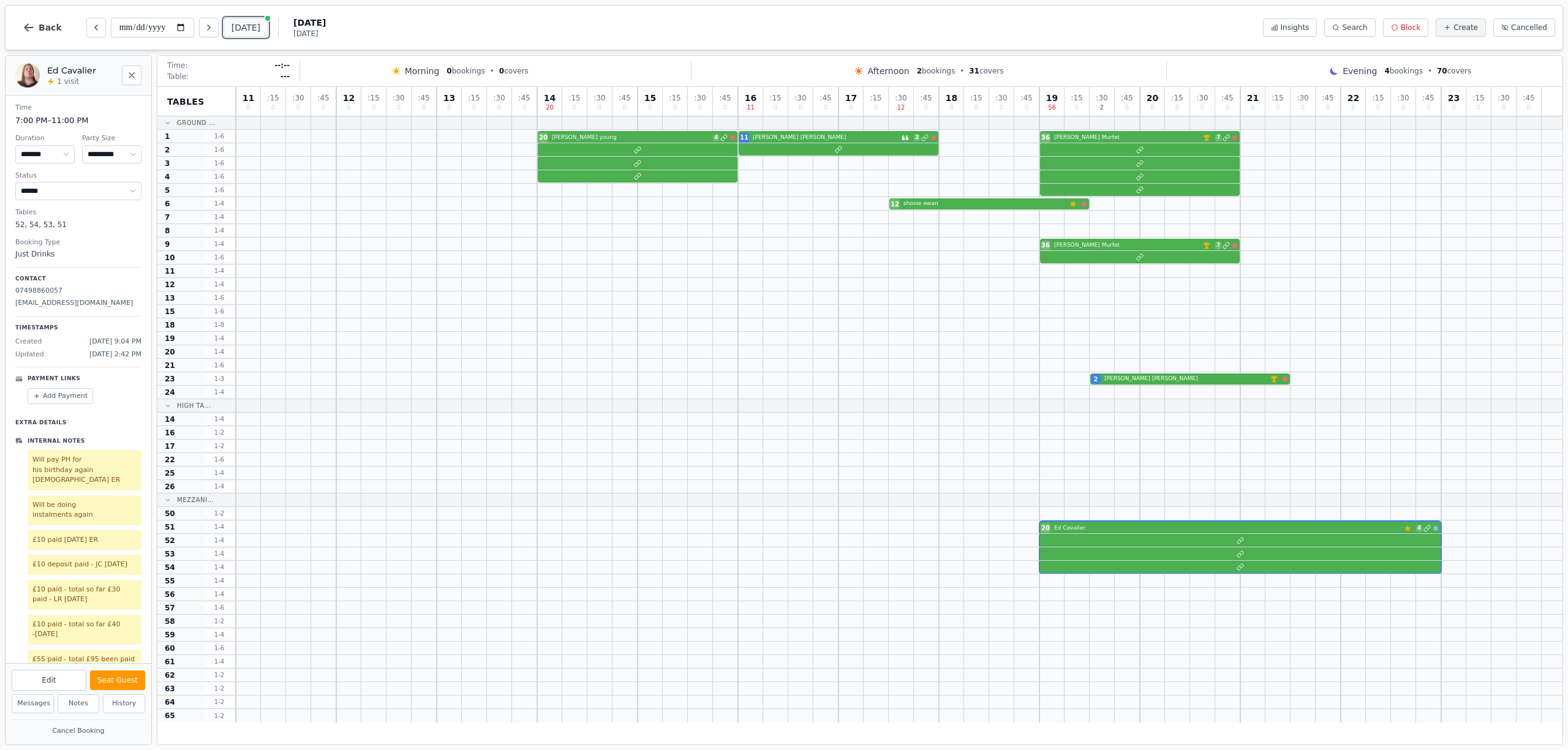
click at [258, 24] on button "[DATE]" at bounding box center [246, 27] width 45 height 19
type input "**********"
